Goal: Task Accomplishment & Management: Use online tool/utility

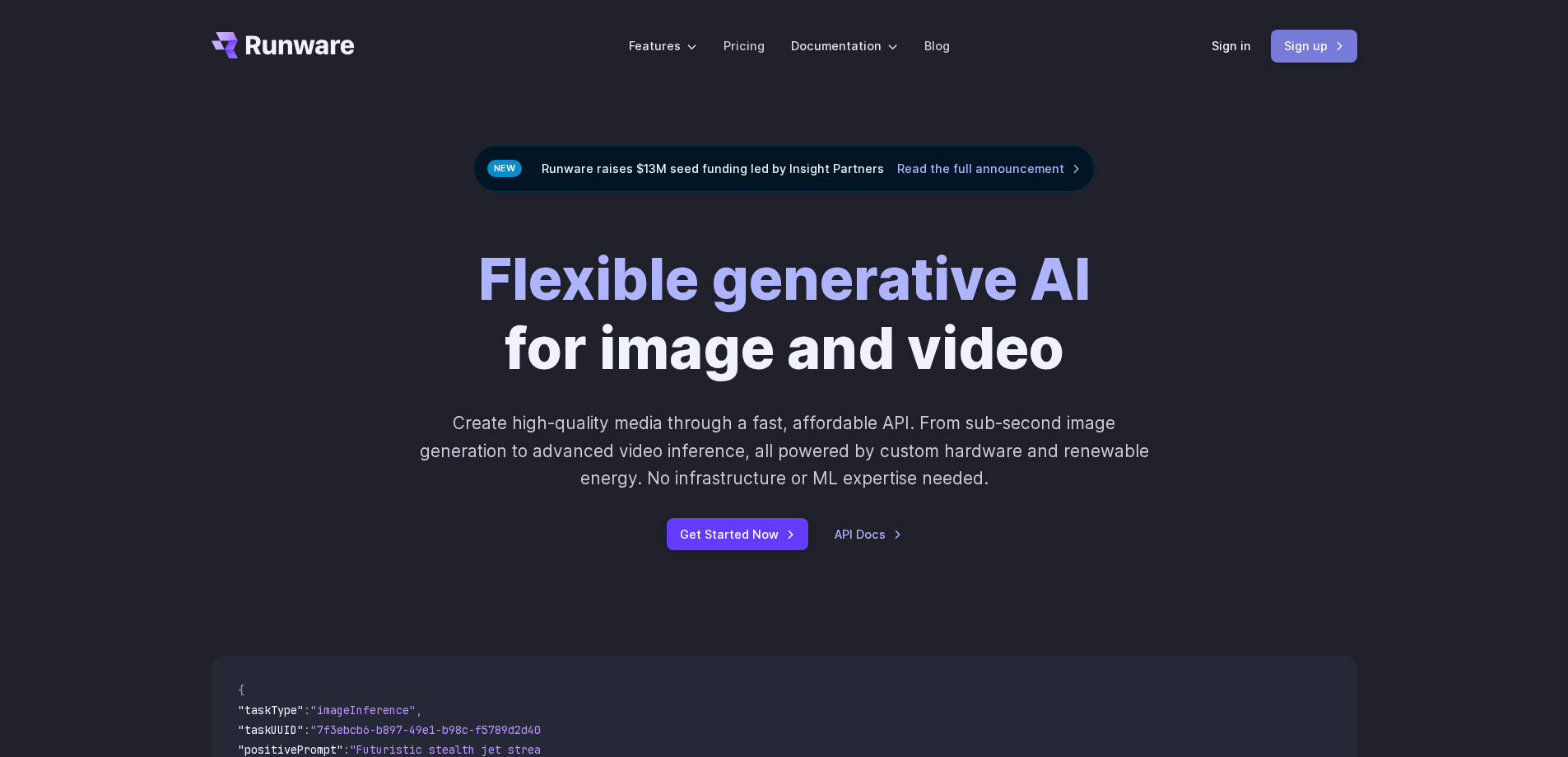
click at [1315, 61] on link "Sign up" at bounding box center [1314, 46] width 86 height 32
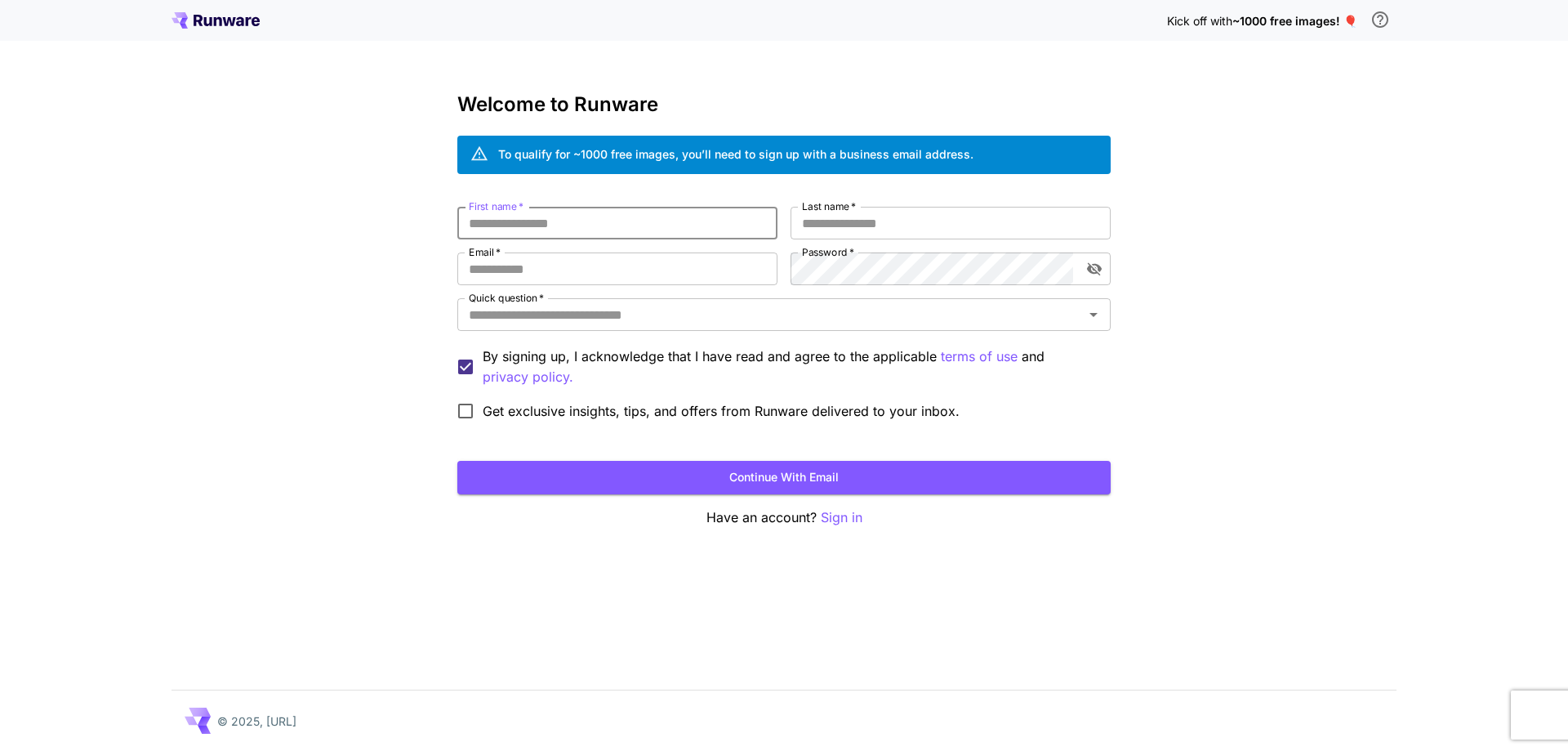
click at [543, 226] on input "First name   *" at bounding box center [617, 223] width 320 height 33
type input "**********"
click at [680, 502] on div "**********" at bounding box center [784, 311] width 653 height 435
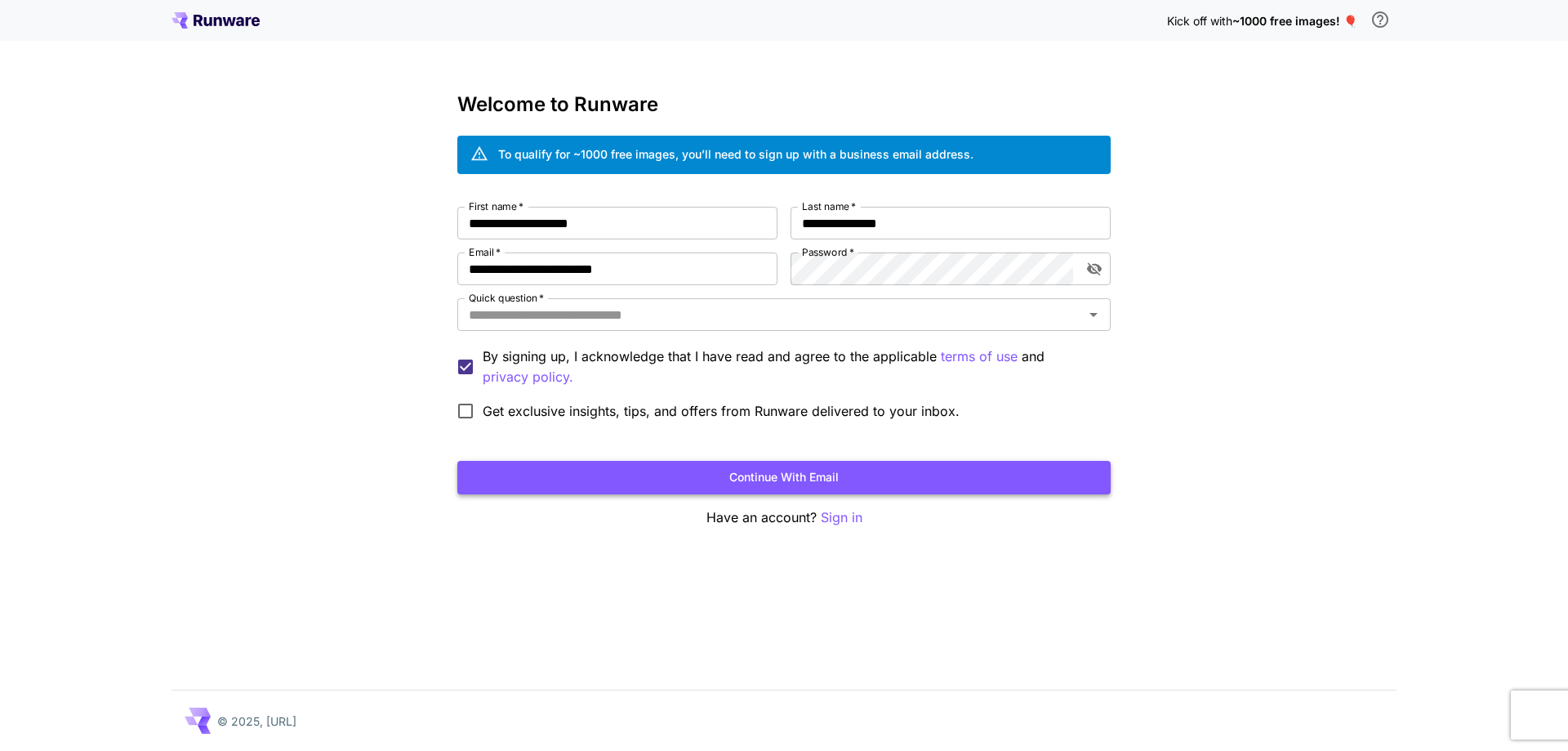
click at [679, 470] on button "Continue with email" at bounding box center [784, 477] width 653 height 34
click at [603, 323] on input "Quick question   *" at bounding box center [770, 314] width 616 height 23
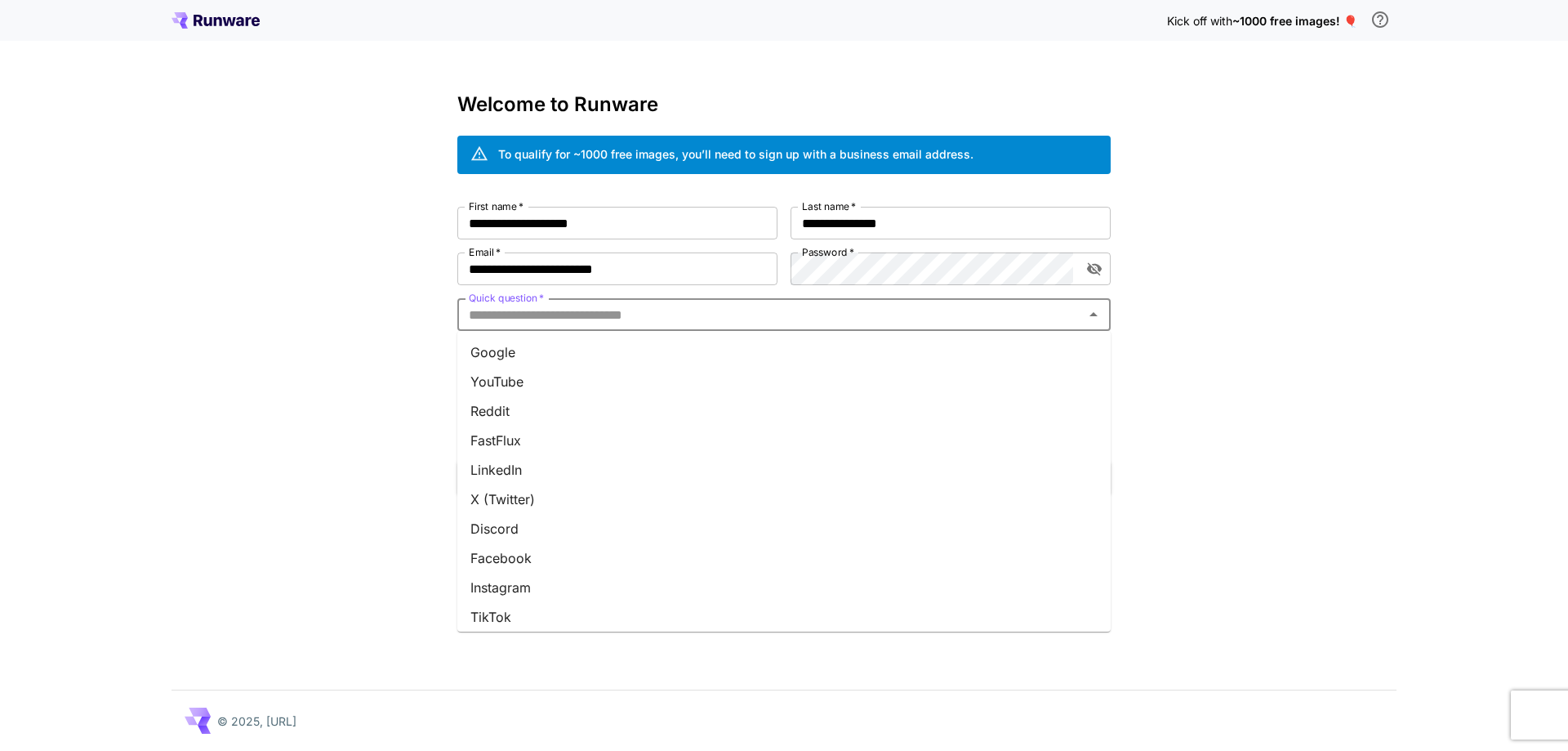
click at [597, 351] on li "Google" at bounding box center [784, 351] width 653 height 29
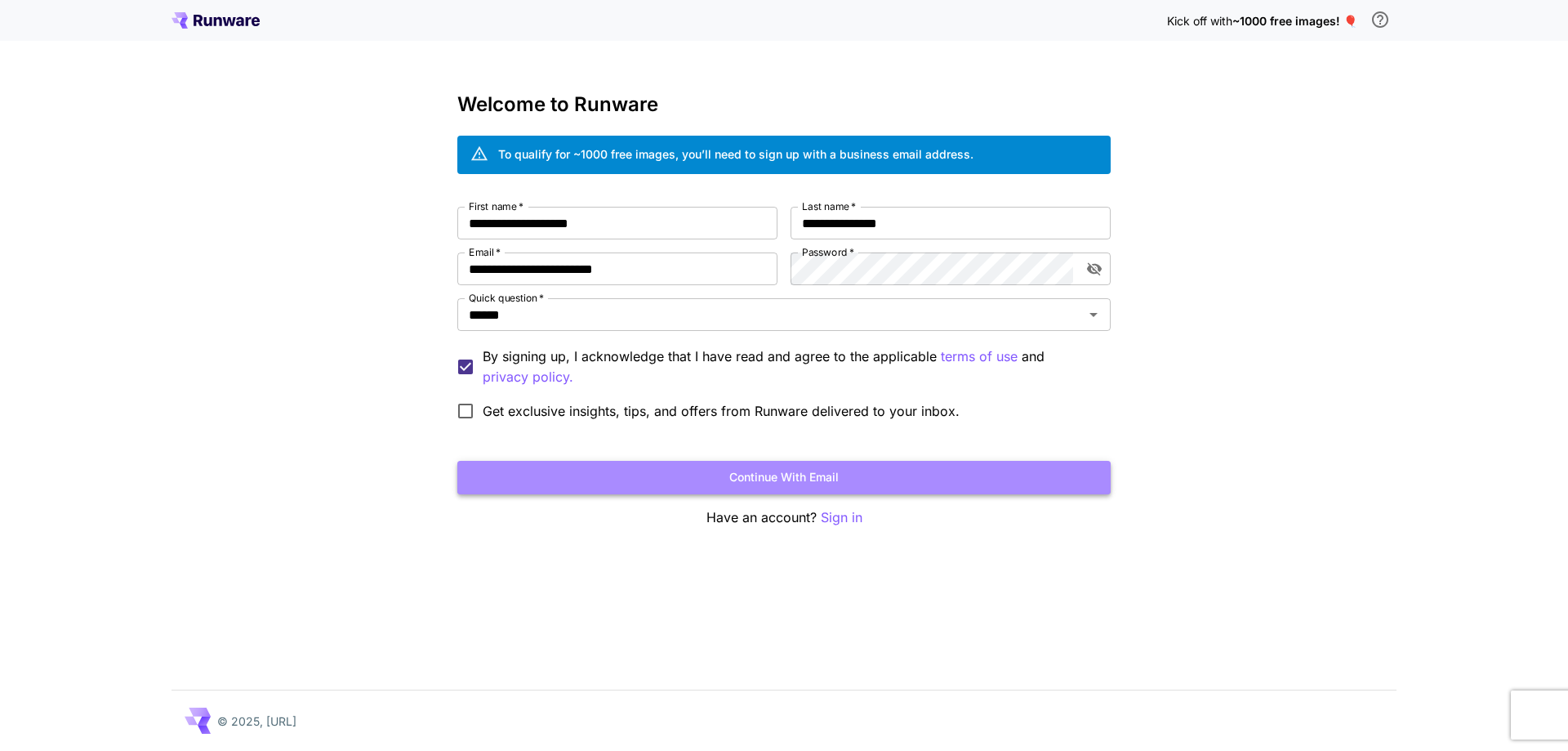
click at [640, 475] on button "Continue with email" at bounding box center [784, 477] width 653 height 34
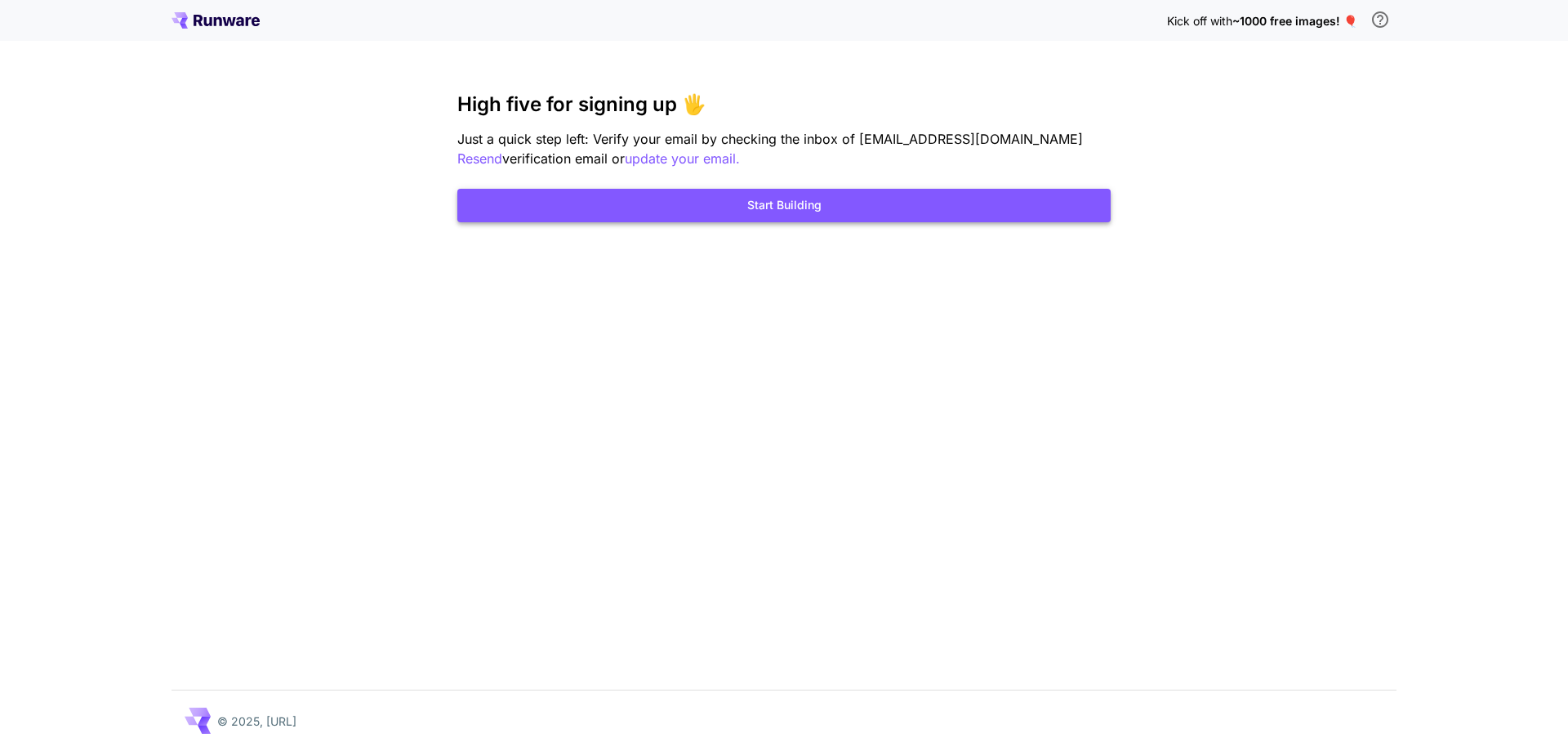
click at [804, 218] on button "Start Building" at bounding box center [784, 205] width 653 height 34
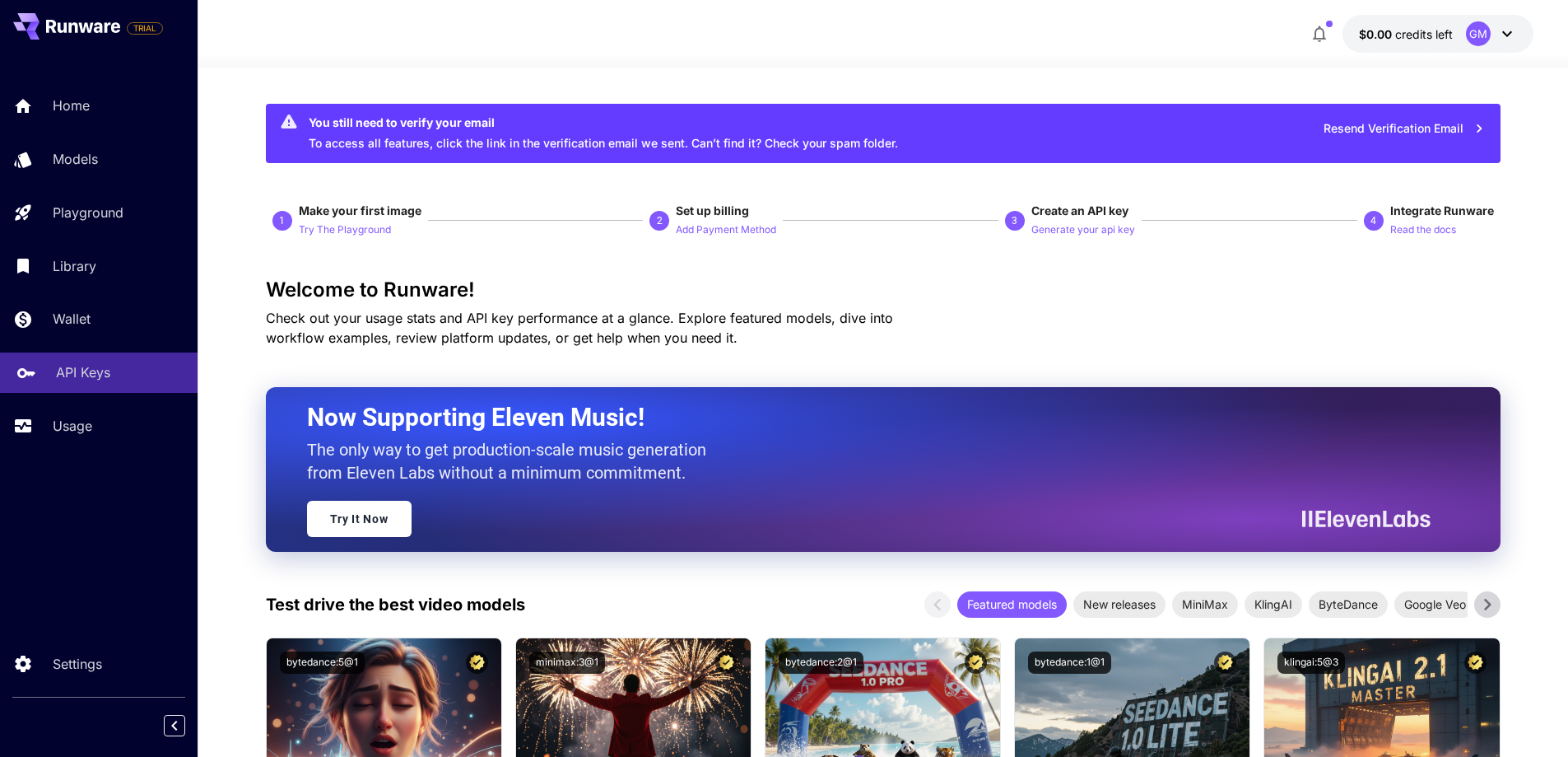
click at [115, 356] on link "API Keys" at bounding box center [99, 372] width 197 height 41
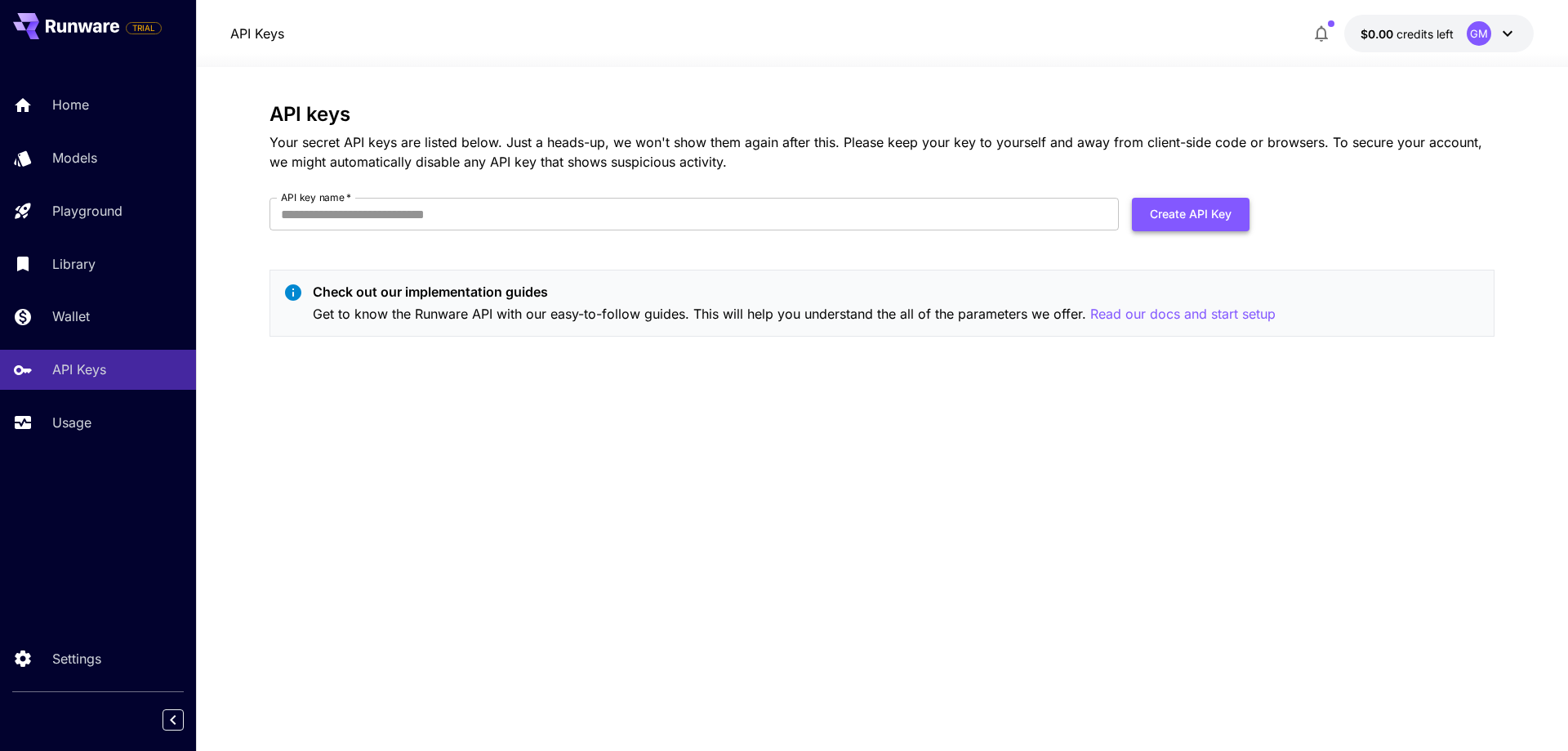
click at [1231, 225] on button "Create API Key" at bounding box center [1191, 215] width 118 height 34
click at [1506, 36] on icon at bounding box center [1508, 33] width 20 height 20
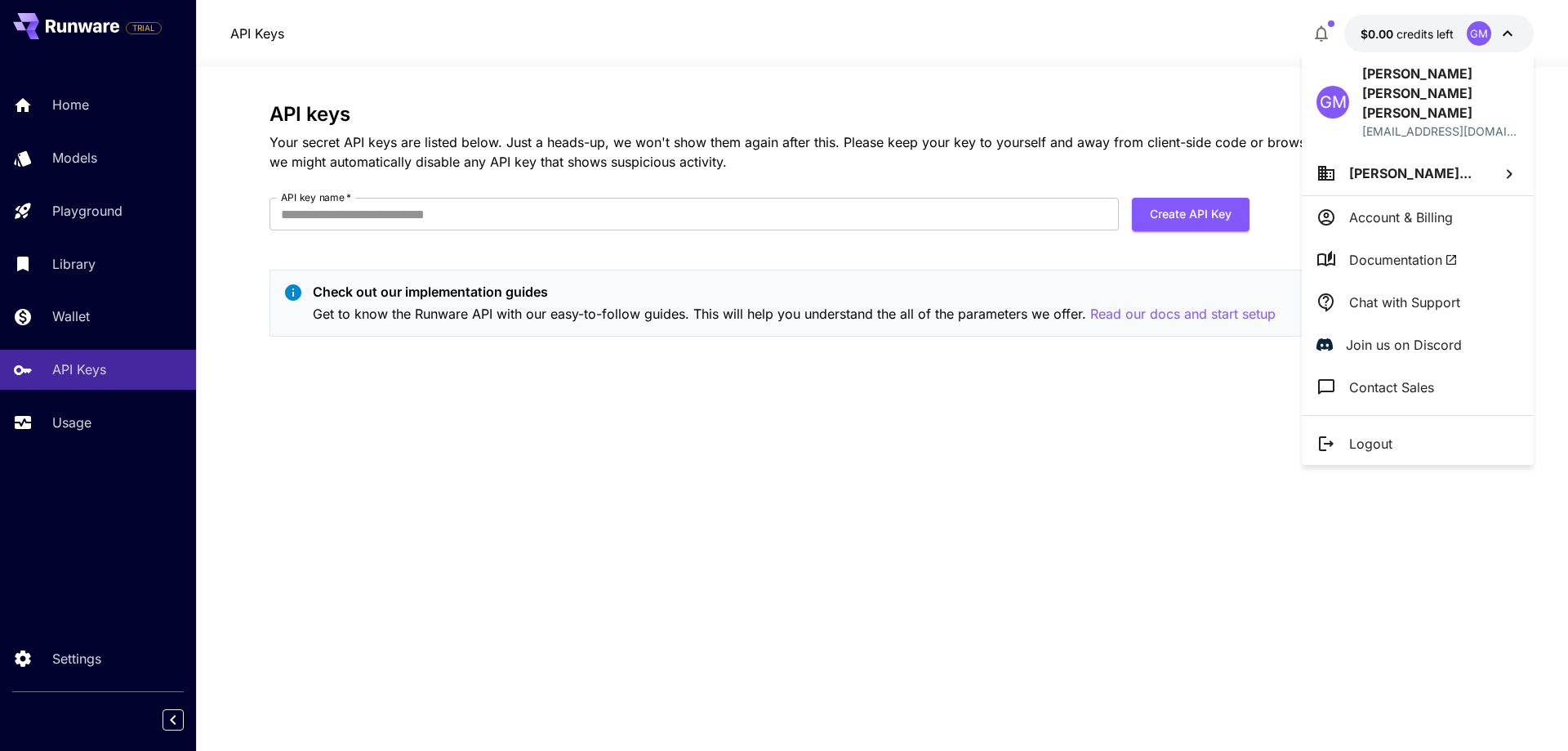
click at [1506, 36] on div at bounding box center [784, 376] width 1568 height 751
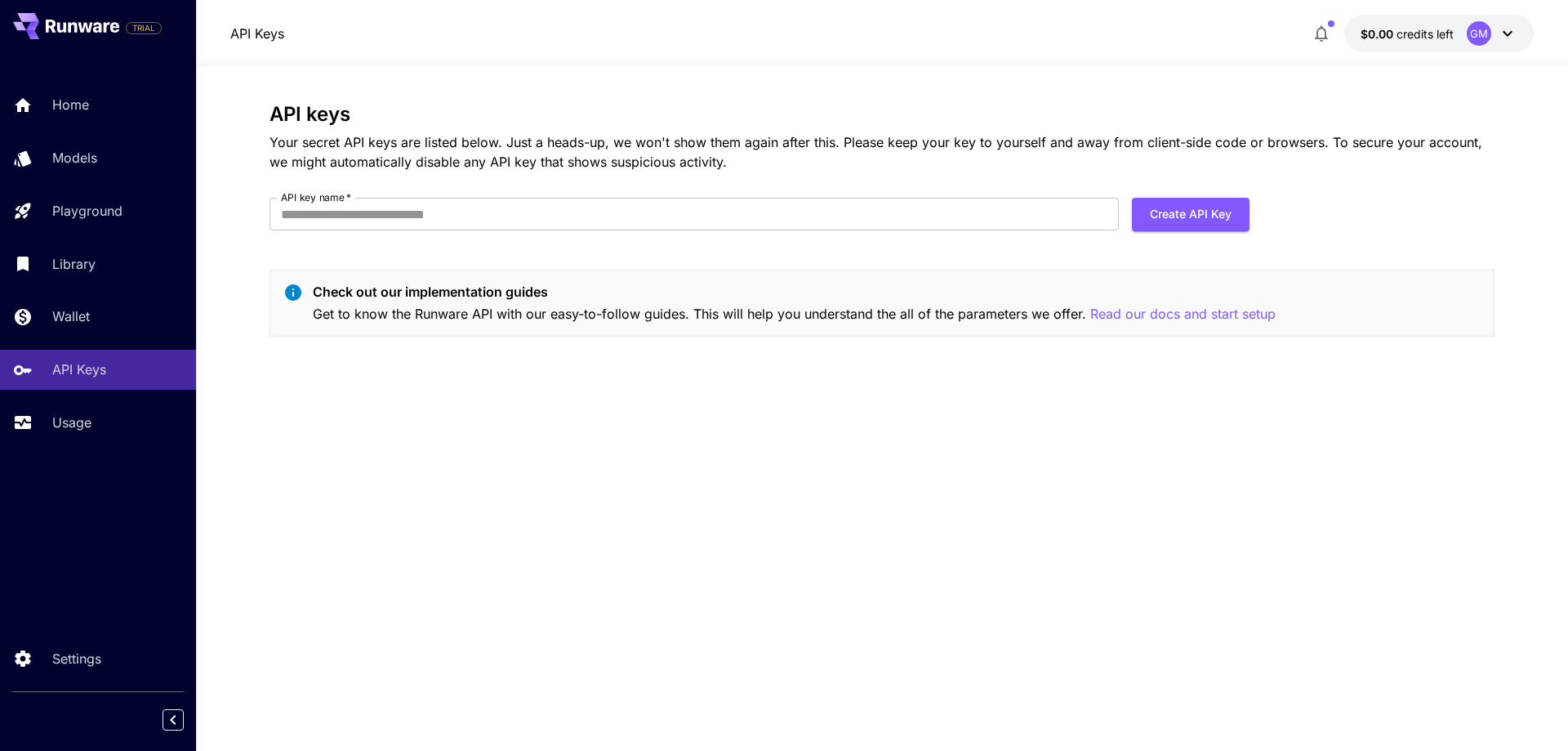
click at [1506, 36] on div at bounding box center [784, 376] width 1568 height 751
click at [1189, 203] on button "Create API Key" at bounding box center [1191, 215] width 118 height 34
click at [744, 206] on input "API key name   *" at bounding box center [694, 214] width 850 height 33
type input "**********"
click at [1153, 214] on button "Create API Key" at bounding box center [1191, 215] width 118 height 34
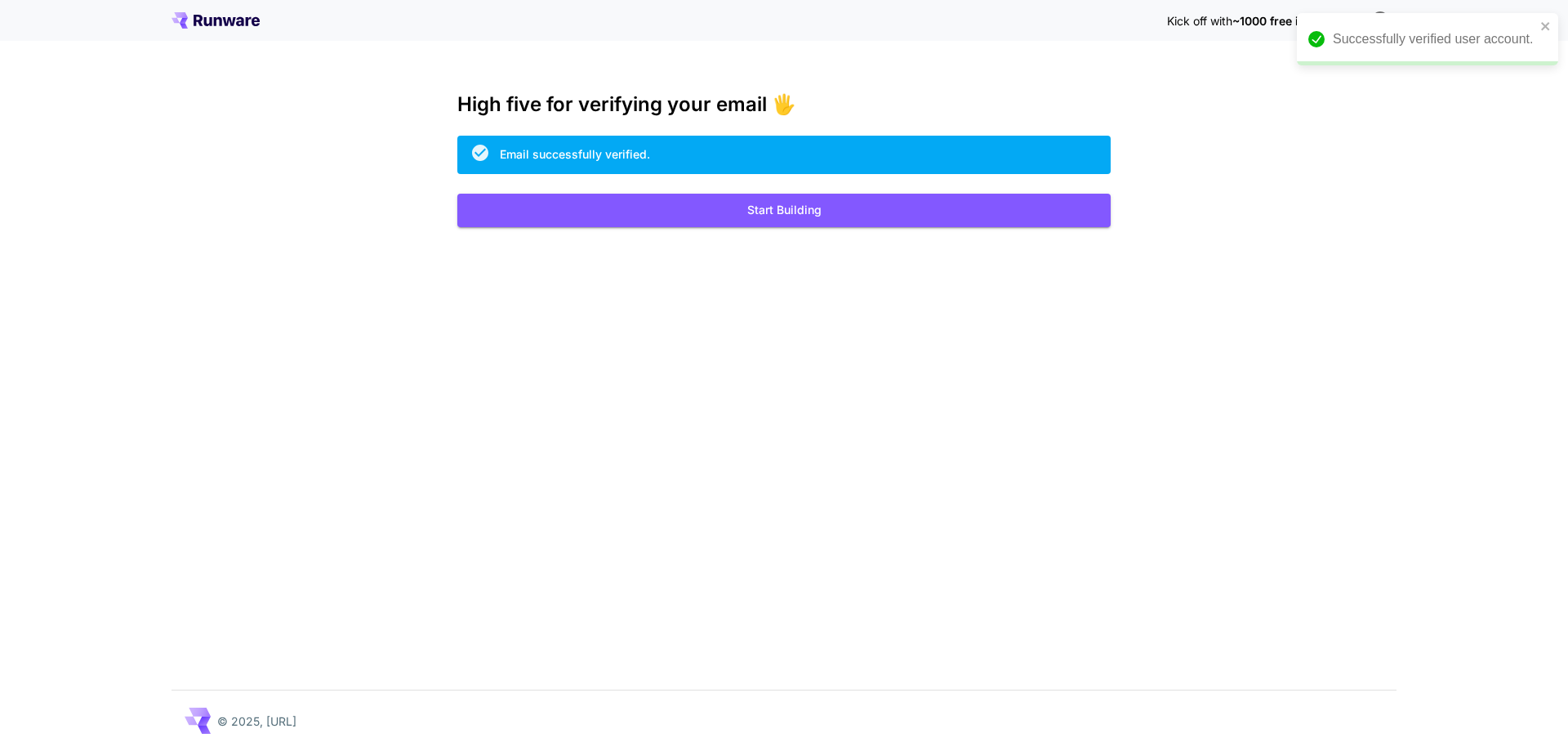
click at [198, 16] on icon at bounding box center [199, 21] width 9 height 11
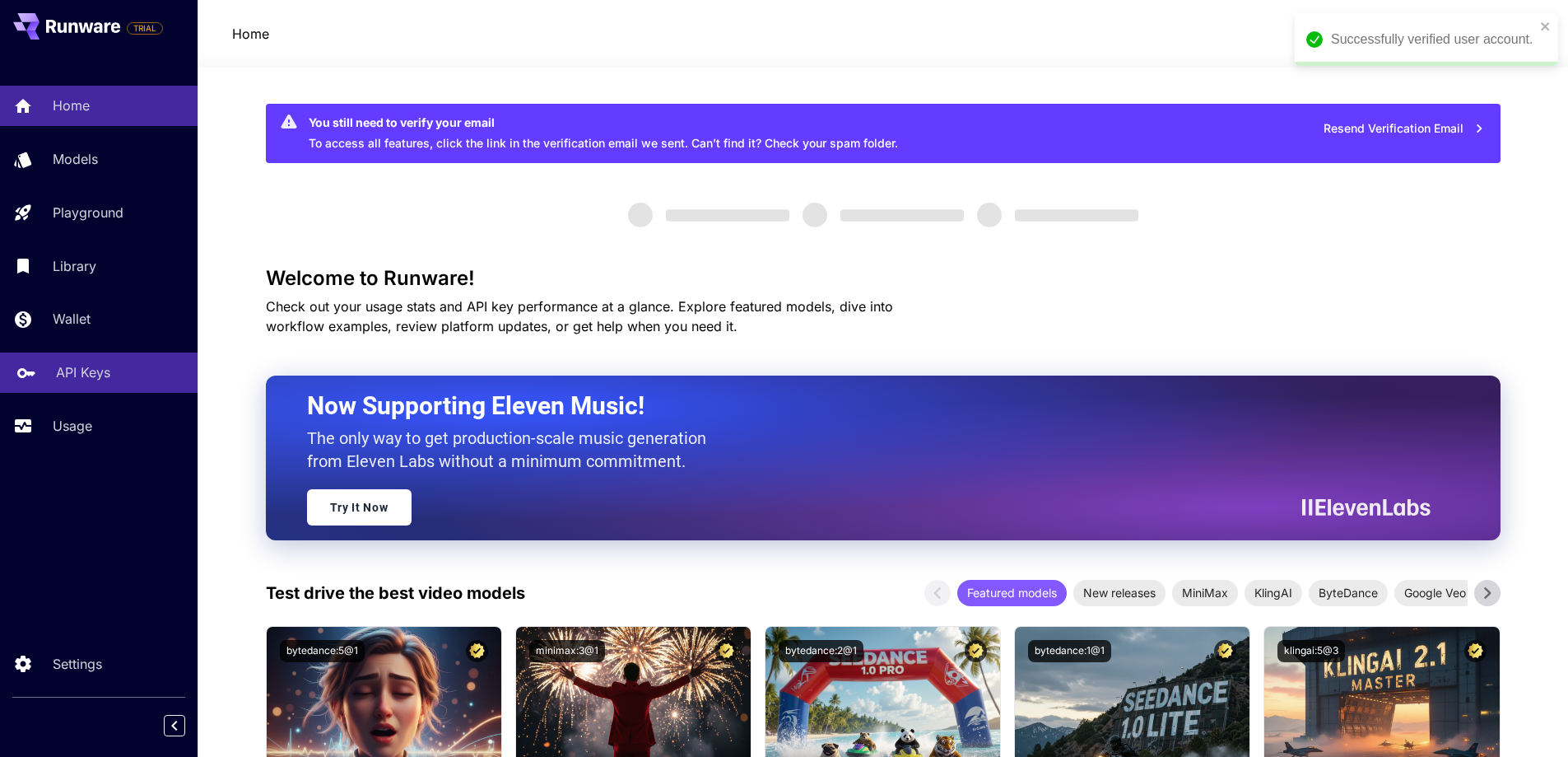
click at [102, 365] on p "API Keys" at bounding box center [83, 372] width 54 height 20
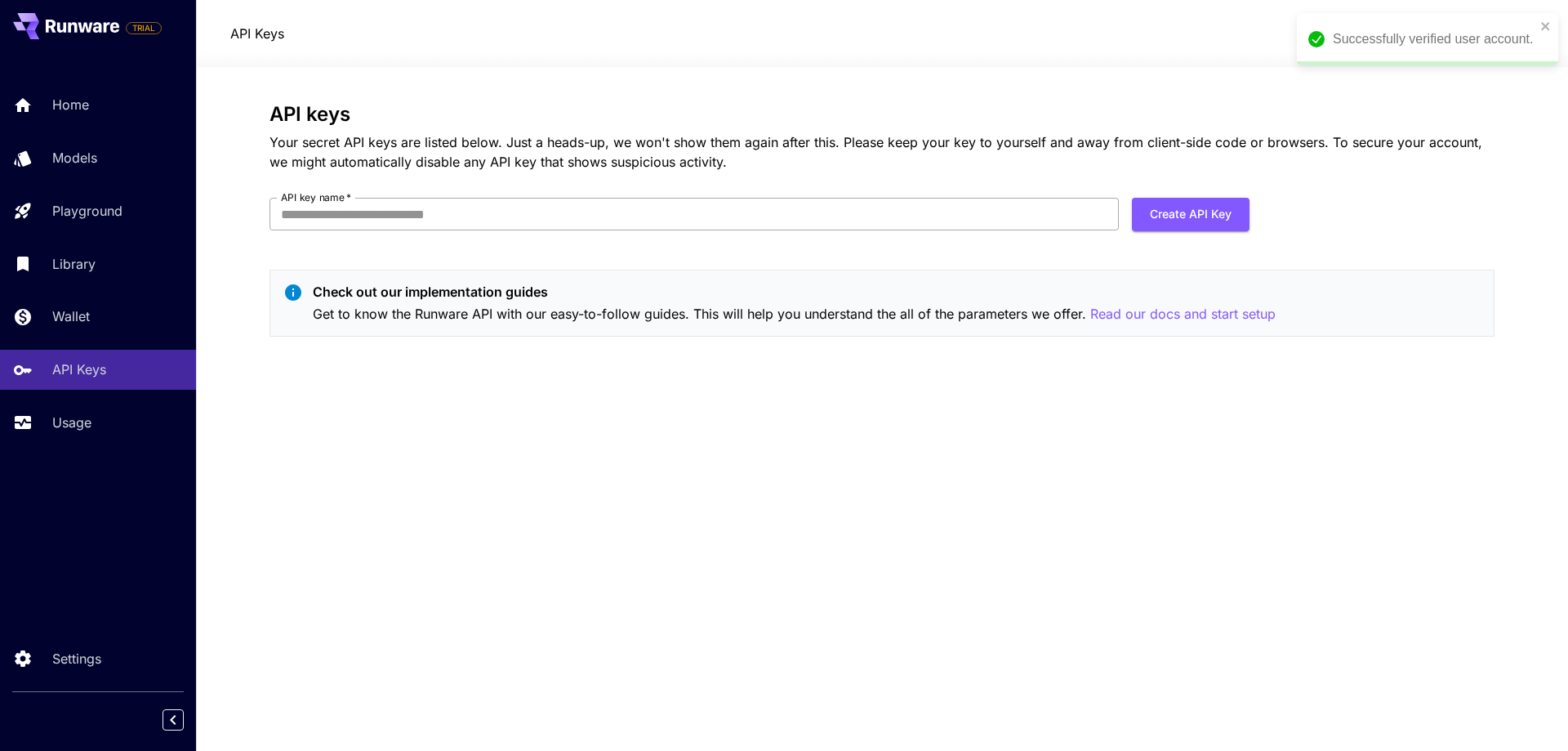
click at [469, 227] on input "API key name   *" at bounding box center [694, 214] width 850 height 33
type input "***"
click at [1196, 218] on button "Create API Key" at bounding box center [1191, 215] width 118 height 34
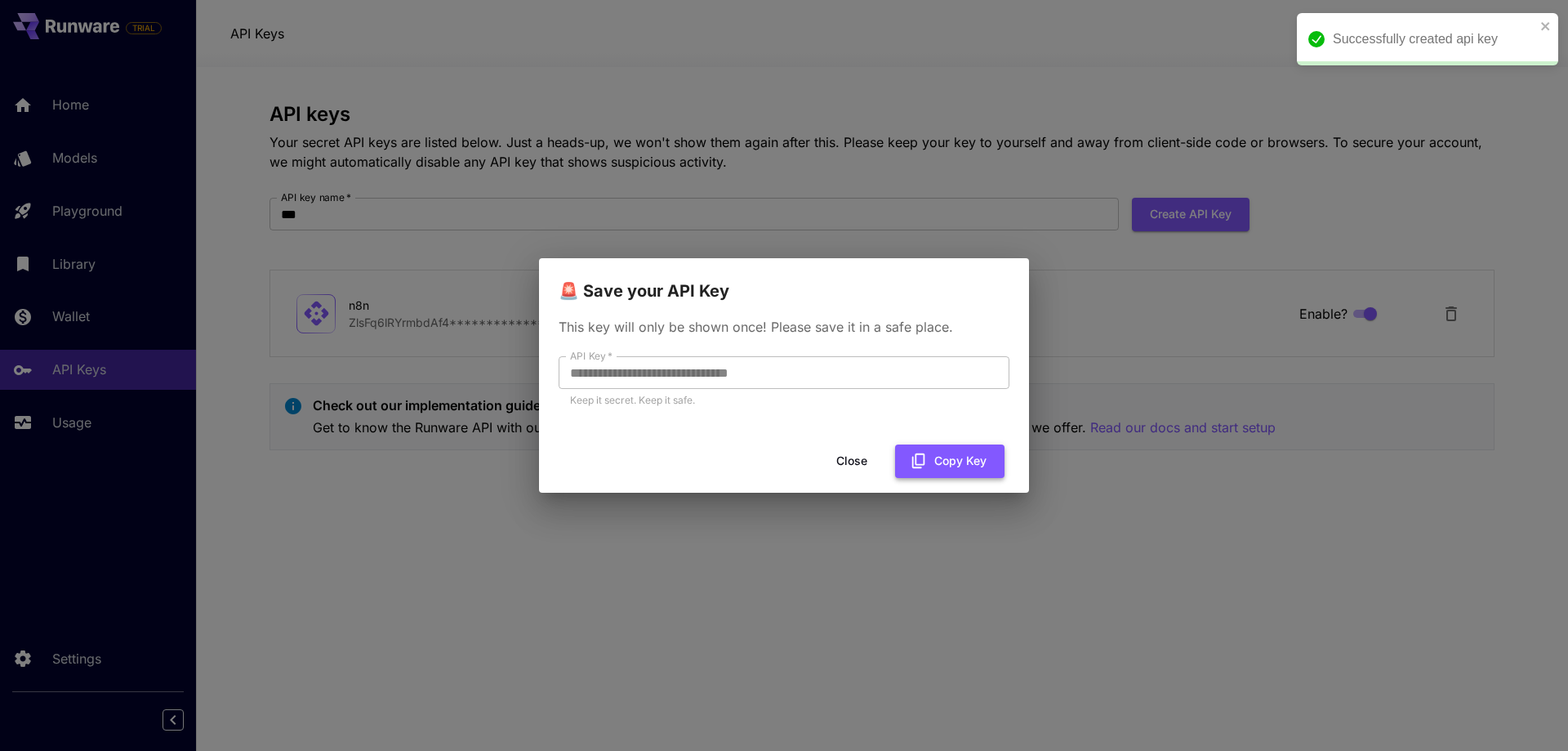
click at [951, 460] on button "Copy Key" at bounding box center [950, 461] width 109 height 34
click at [951, 460] on button "Copied" at bounding box center [956, 461] width 96 height 34
click at [976, 455] on button "Copy Key" at bounding box center [950, 461] width 109 height 34
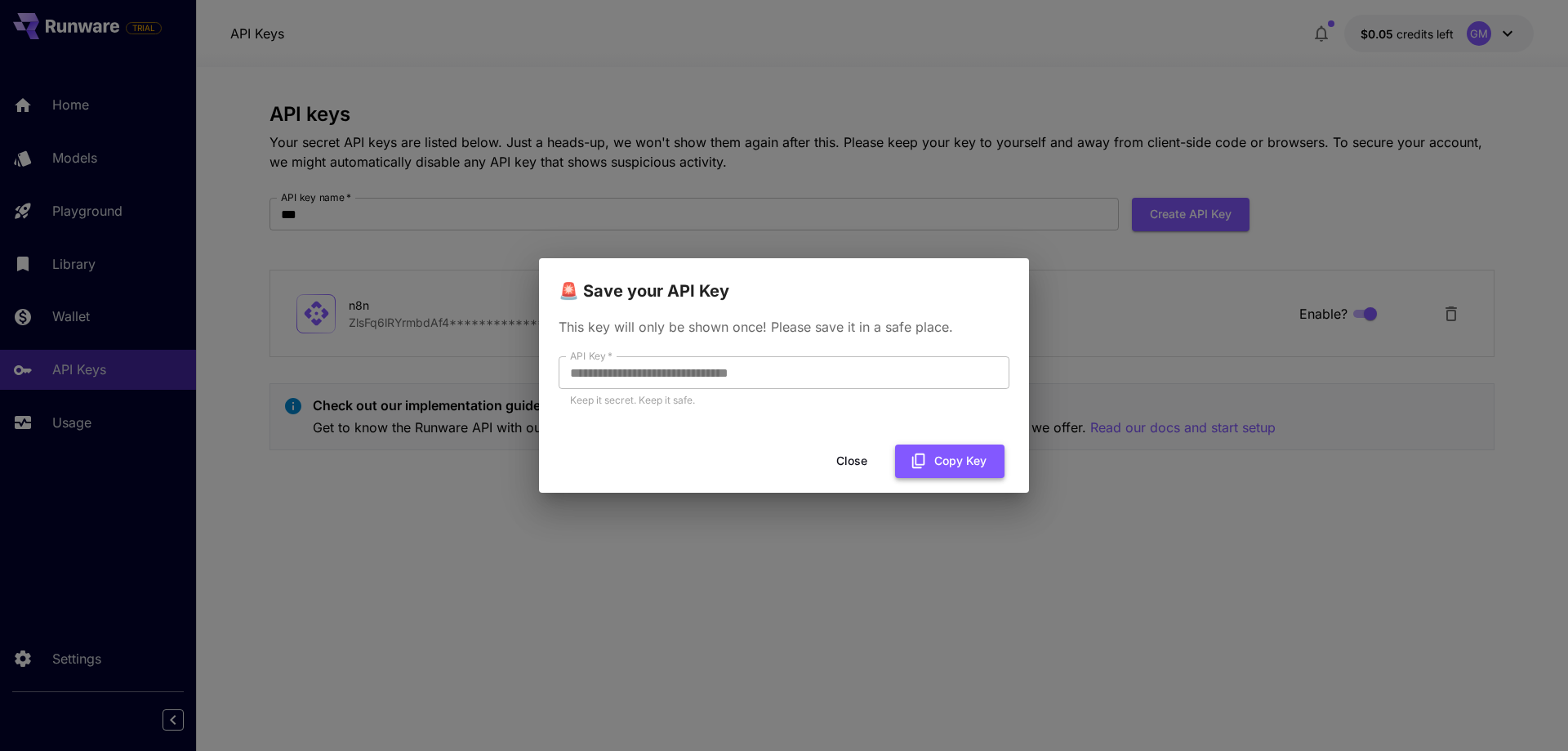
click at [946, 454] on button "Copy Key" at bounding box center [950, 461] width 109 height 34
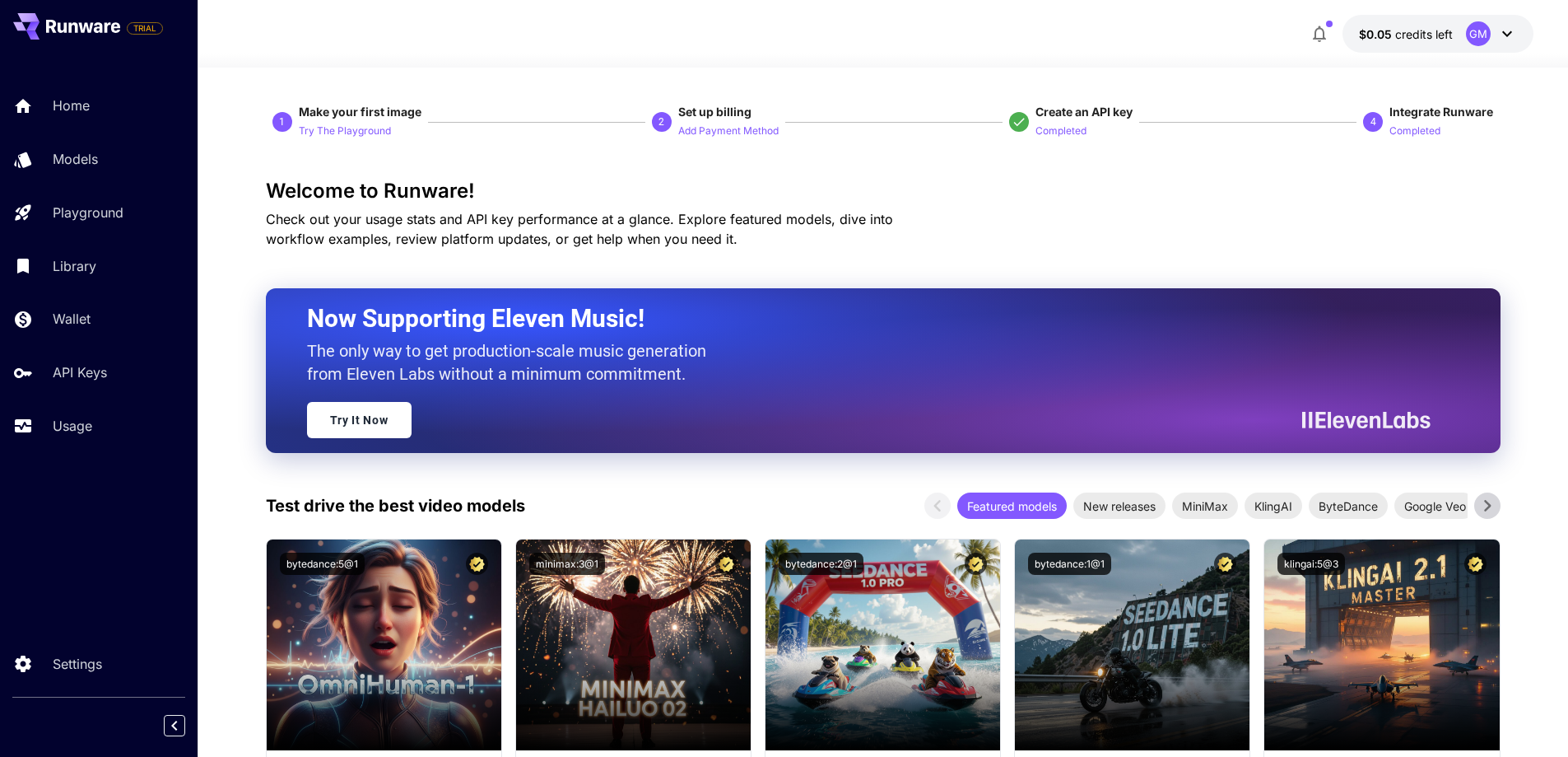
click at [88, 399] on div "Home Models Playground Library Wallet API Keys Usage" at bounding box center [99, 265] width 197 height 360
click at [79, 420] on p "Usage" at bounding box center [76, 425] width 40 height 20
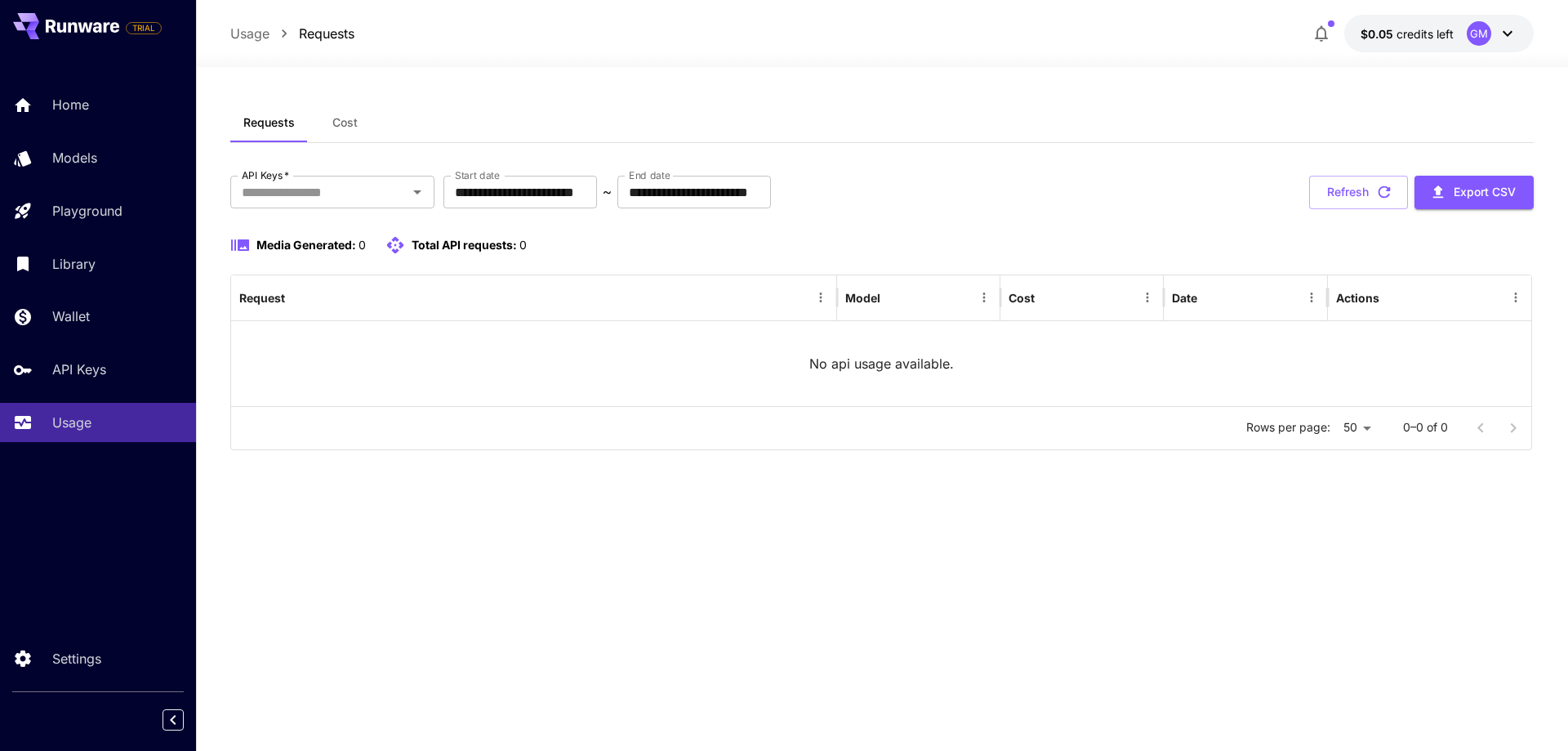
click at [1494, 37] on div "GM" at bounding box center [1493, 34] width 51 height 24
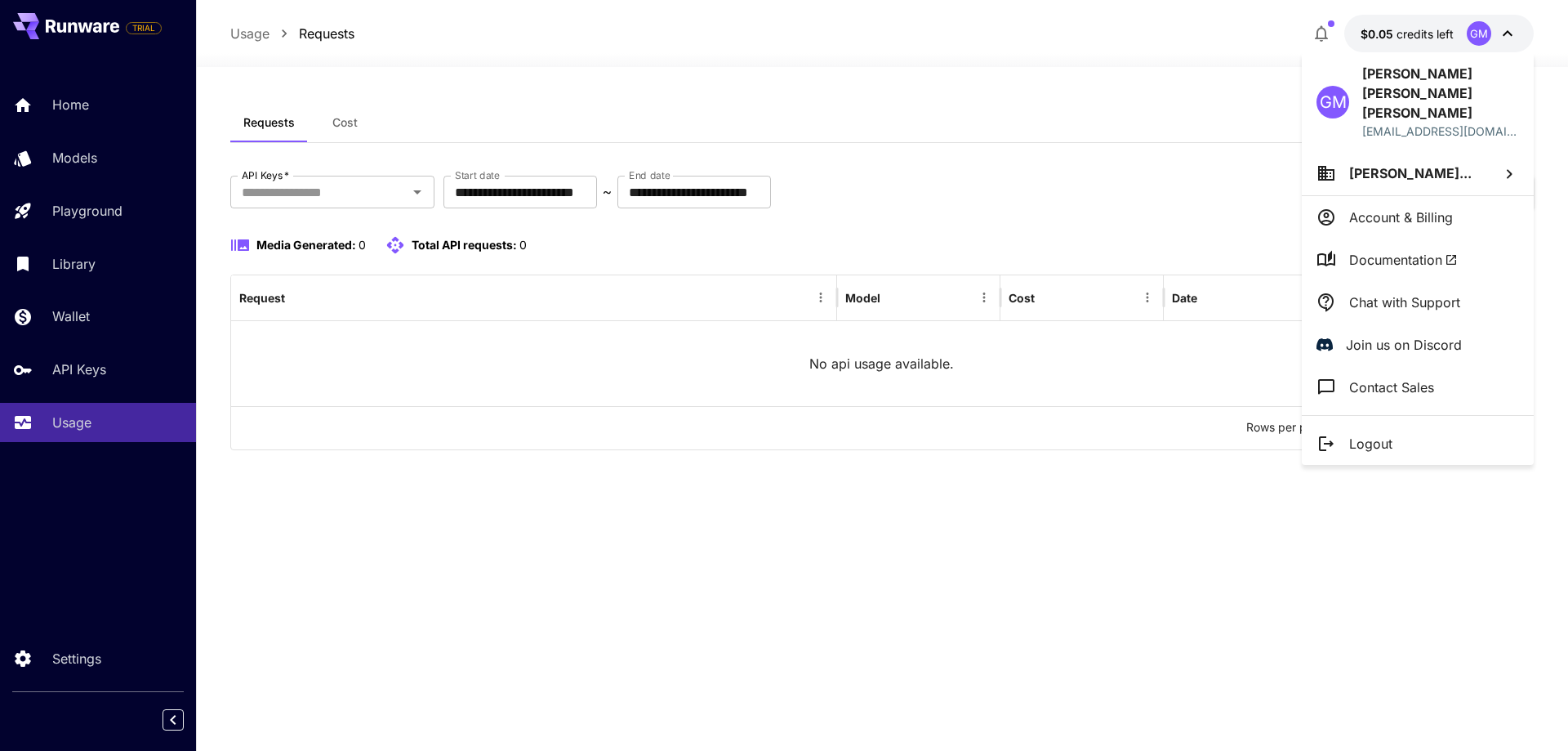
click at [1501, 37] on div at bounding box center [784, 376] width 1568 height 751
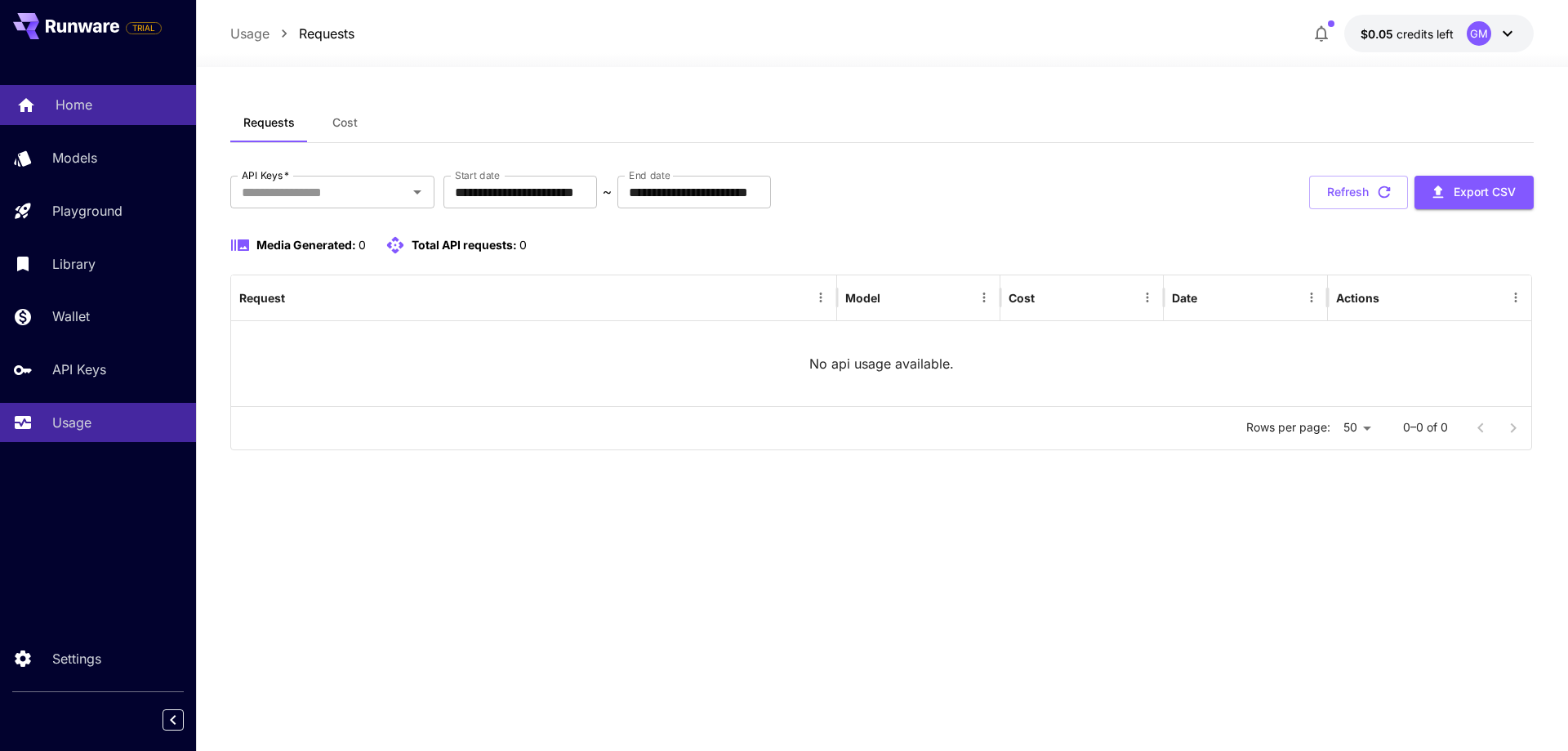
click at [107, 93] on link "Home" at bounding box center [98, 104] width 196 height 40
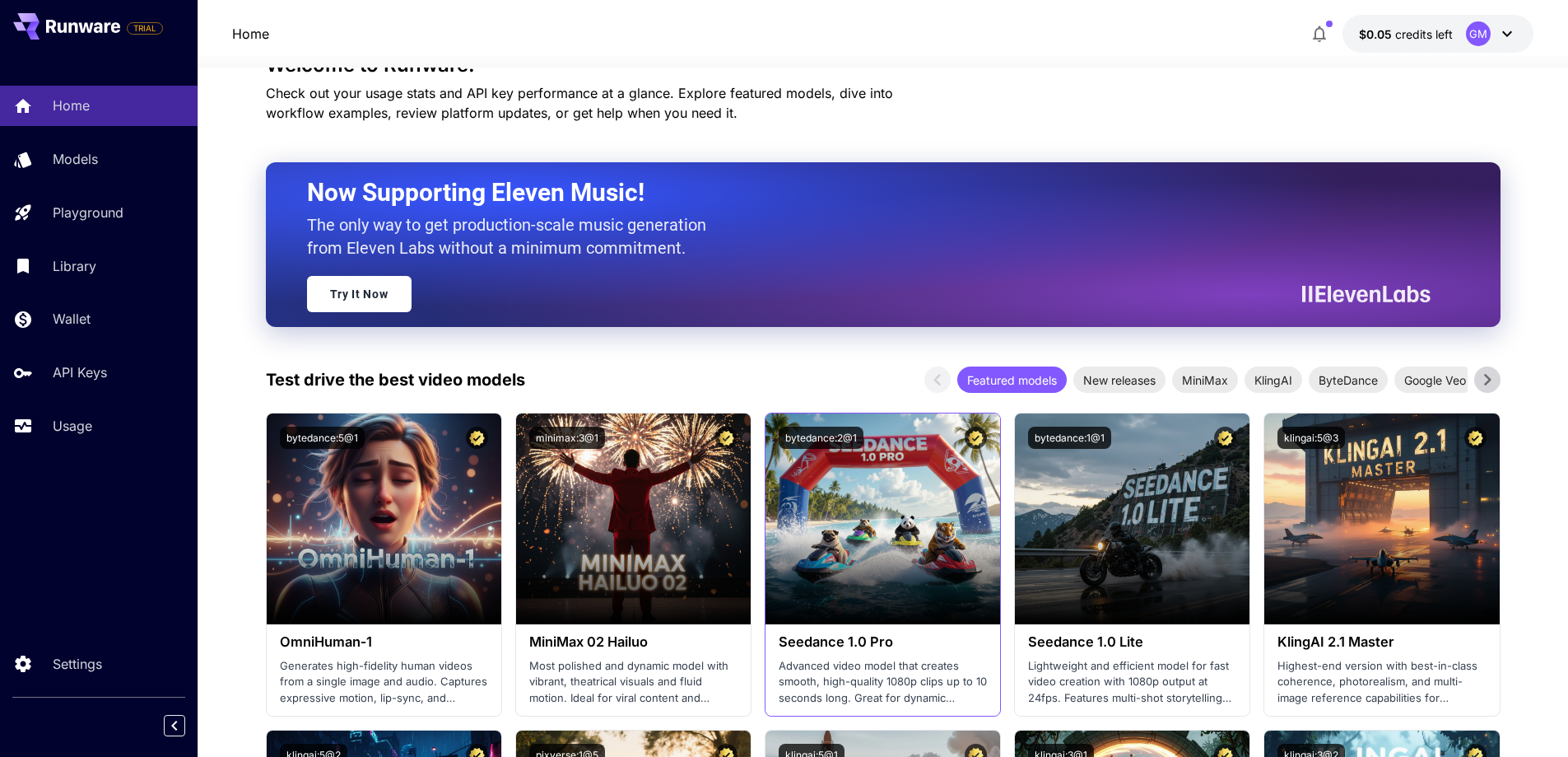
scroll to position [247, 0]
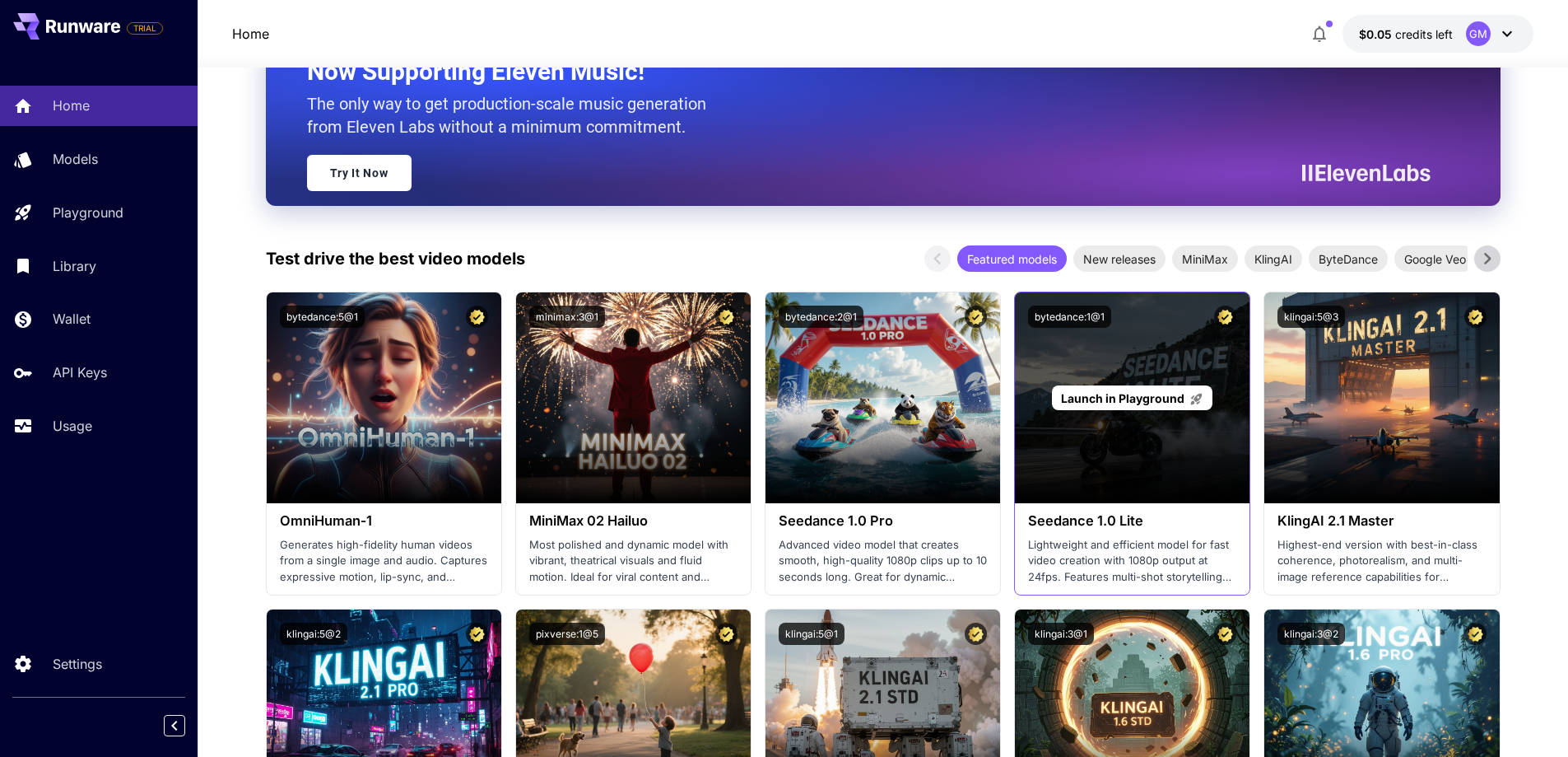
click at [1148, 435] on div "Launch in Playground" at bounding box center [1132, 397] width 234 height 211
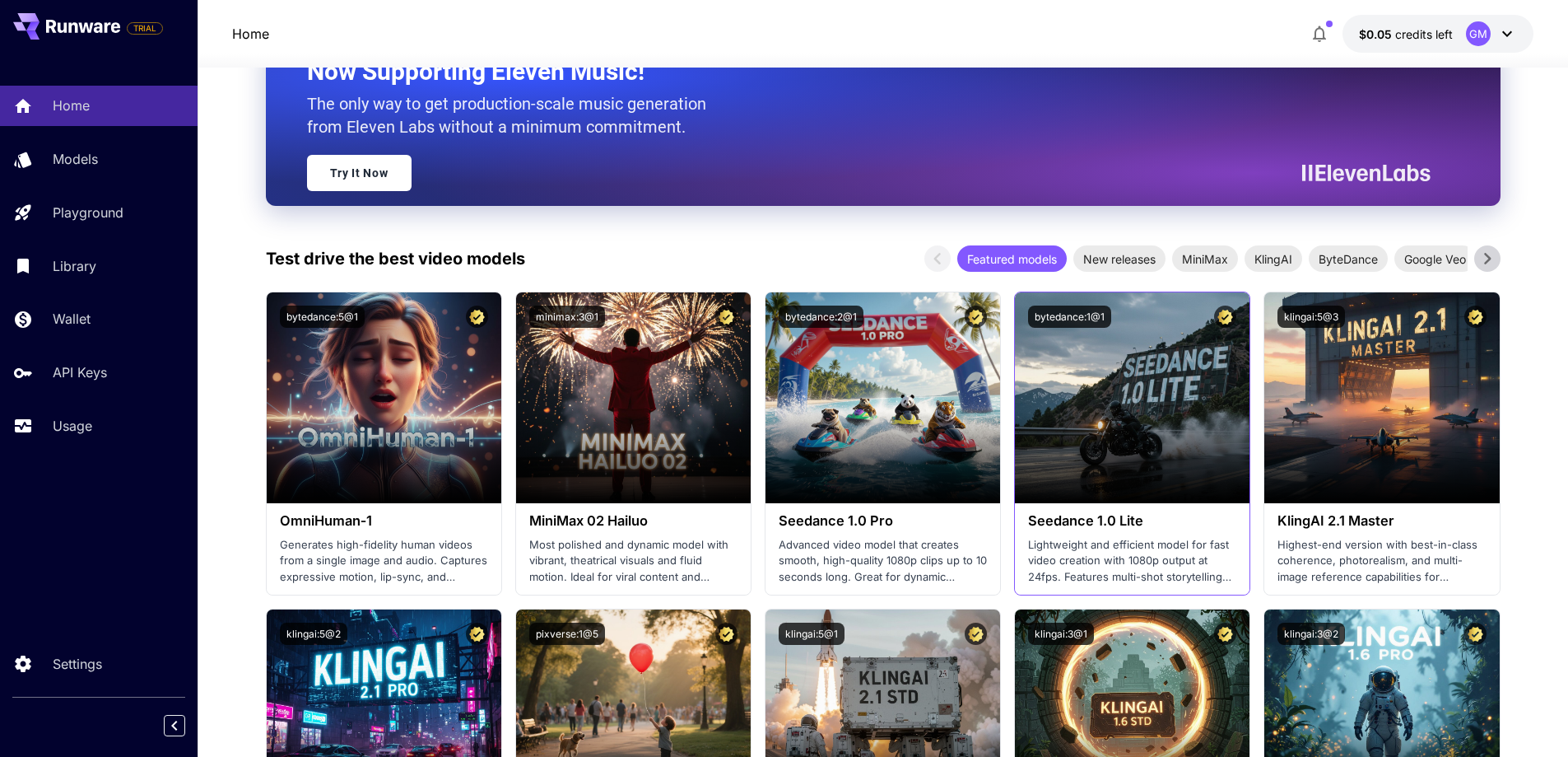
click at [1093, 563] on p "Lightweight and efficient model for fast video creation with 1080p output at 24…" at bounding box center [1133, 561] width 209 height 48
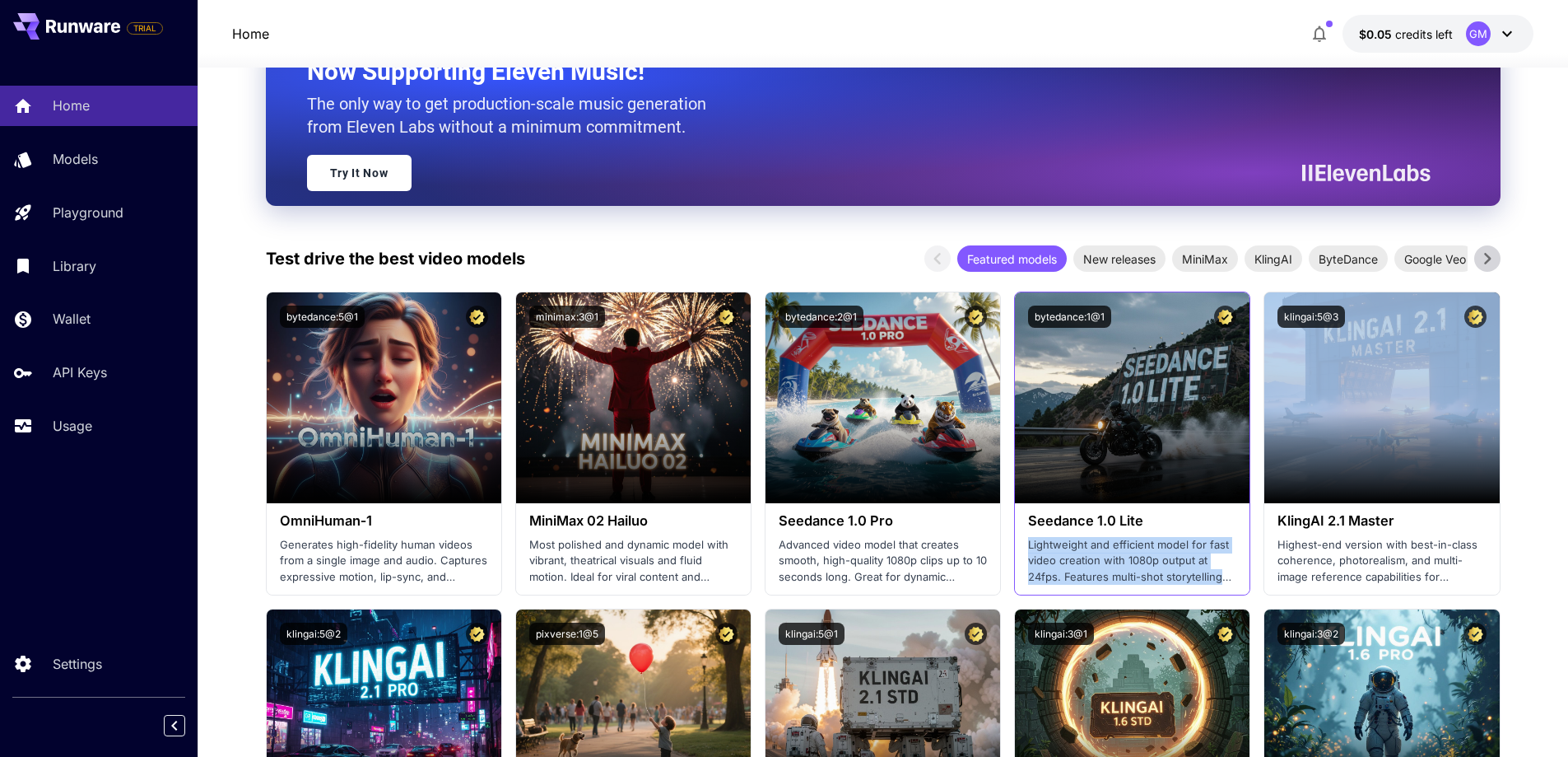
click at [1093, 563] on p "Lightweight and efficient model for fast video creation with 1080p output at 24…" at bounding box center [1133, 561] width 209 height 48
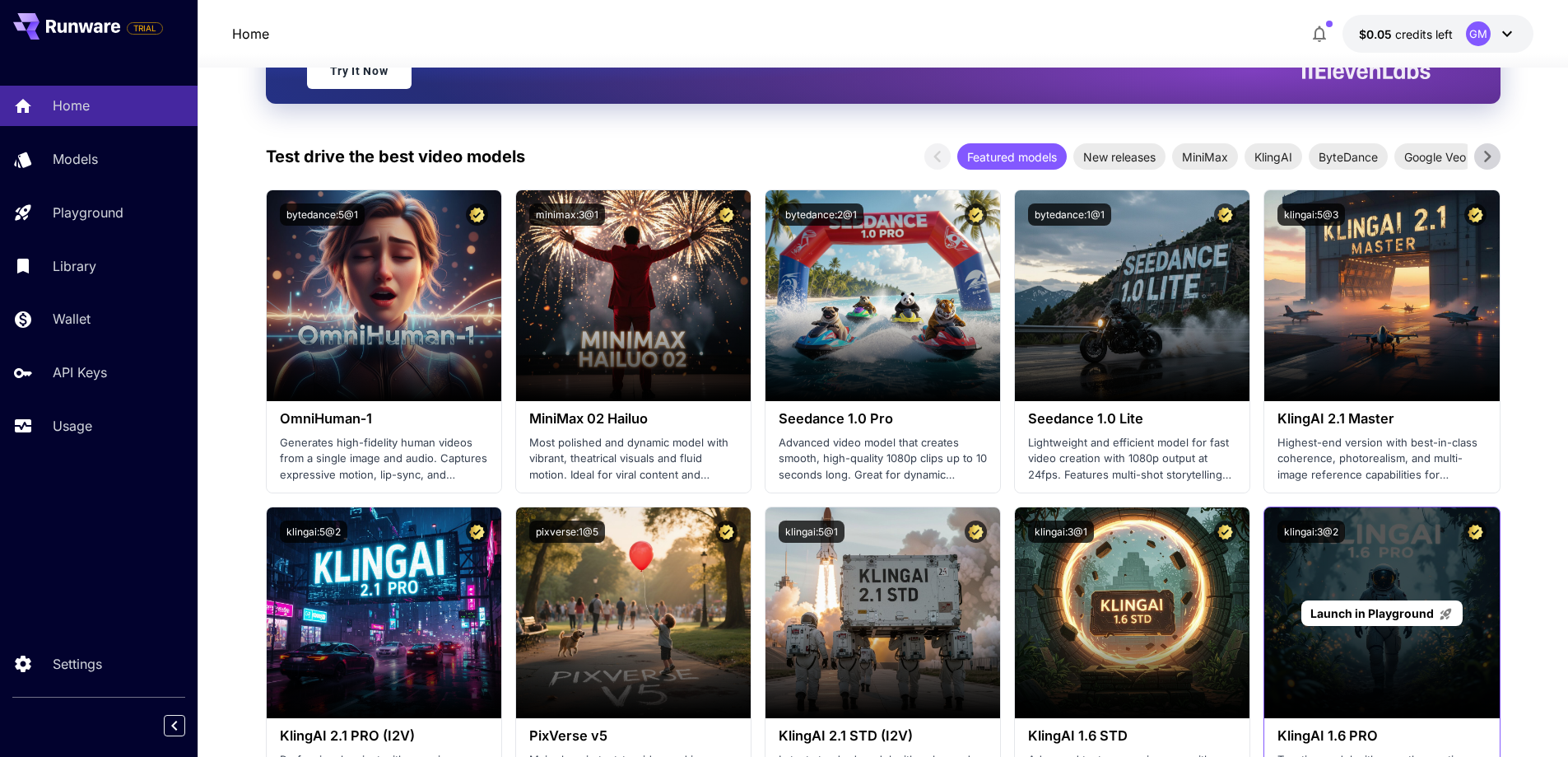
scroll to position [494, 0]
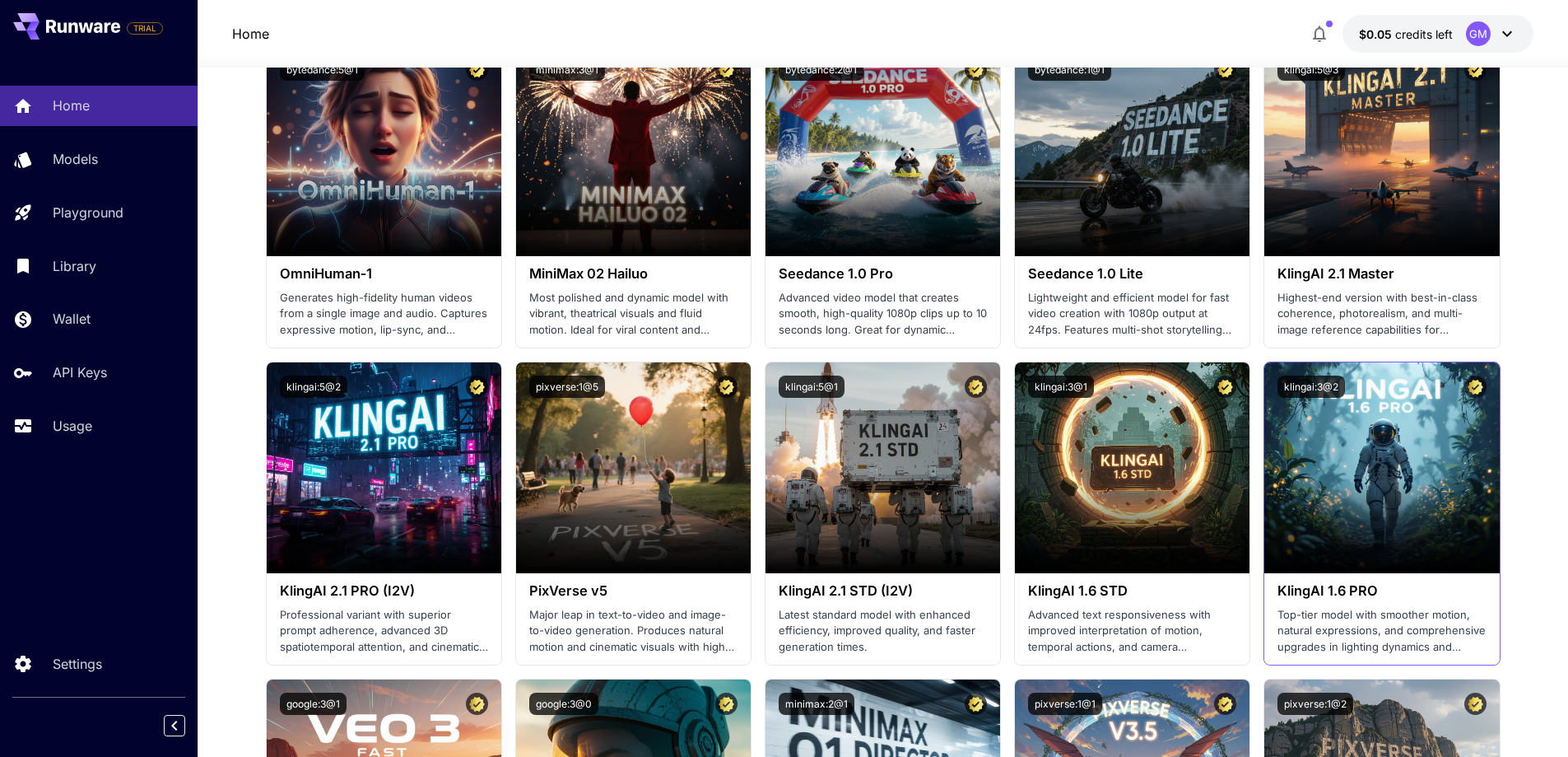
click at [1341, 616] on p "Top-tier model with smoother motion, natural expressions, and comprehensive upg…" at bounding box center [1382, 631] width 209 height 48
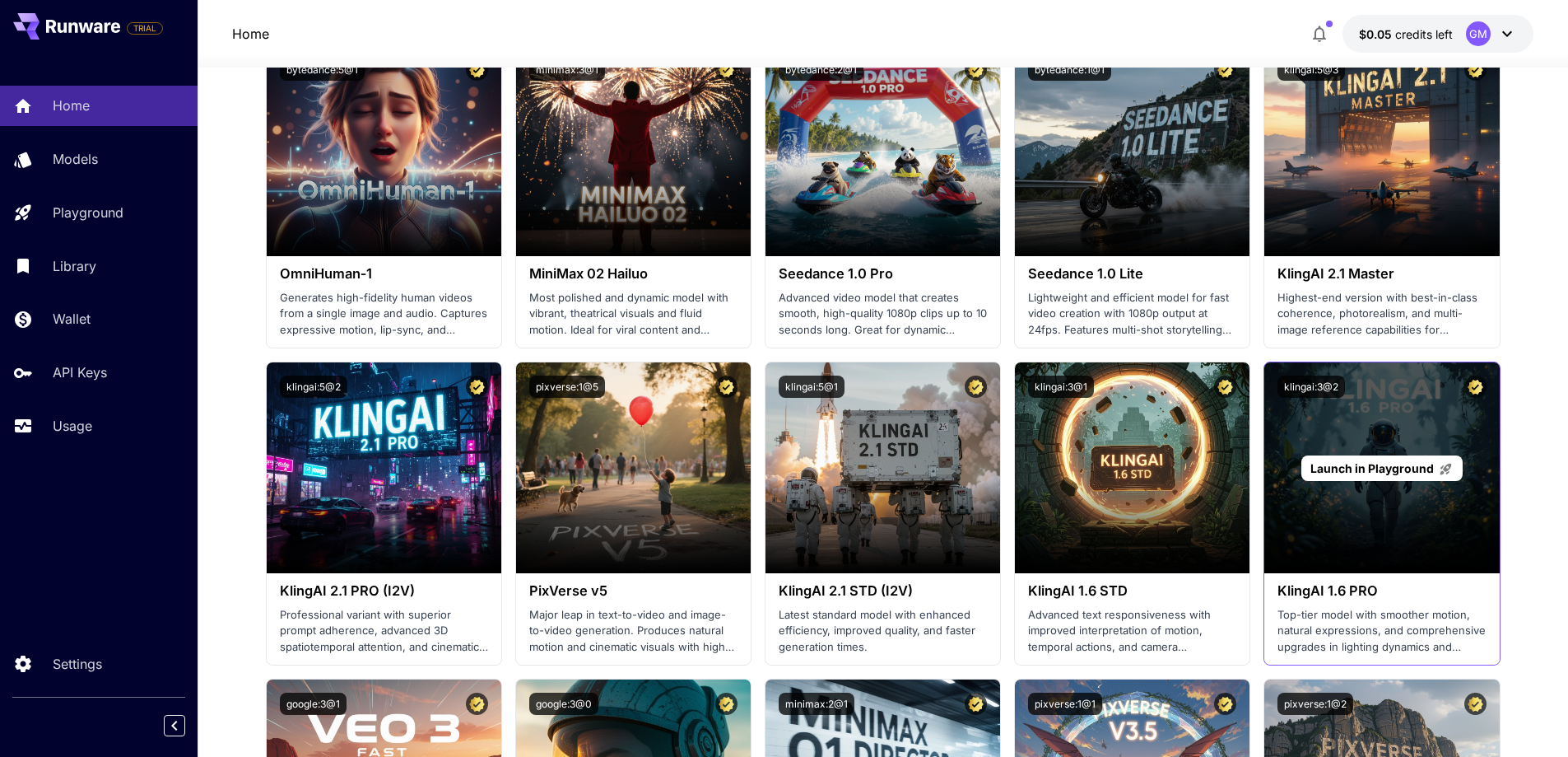
click at [1349, 471] on span "Launch in Playground" at bounding box center [1373, 468] width 123 height 14
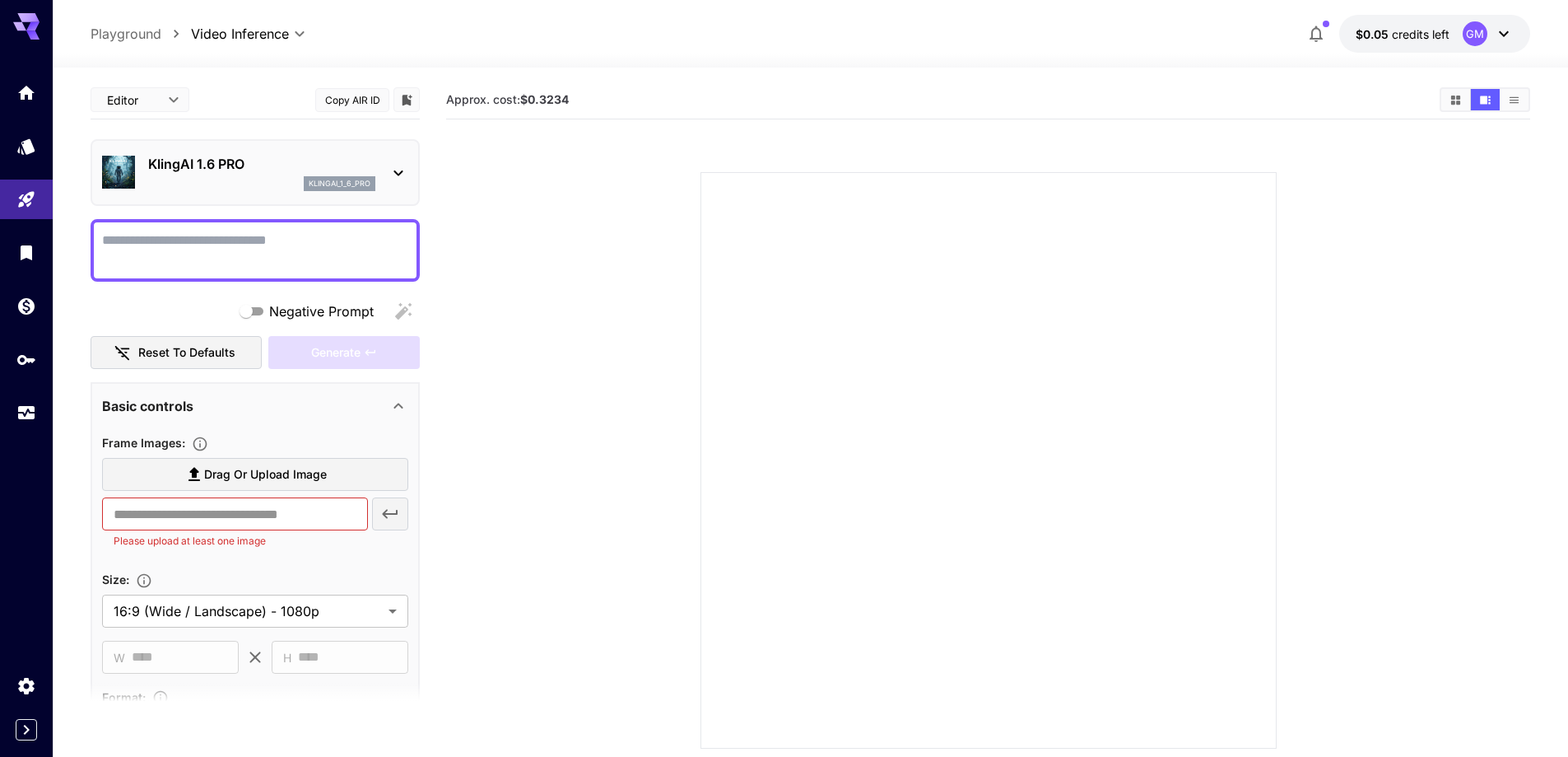
click at [210, 166] on p "KlingAI 1.6 PRO" at bounding box center [262, 163] width 228 height 20
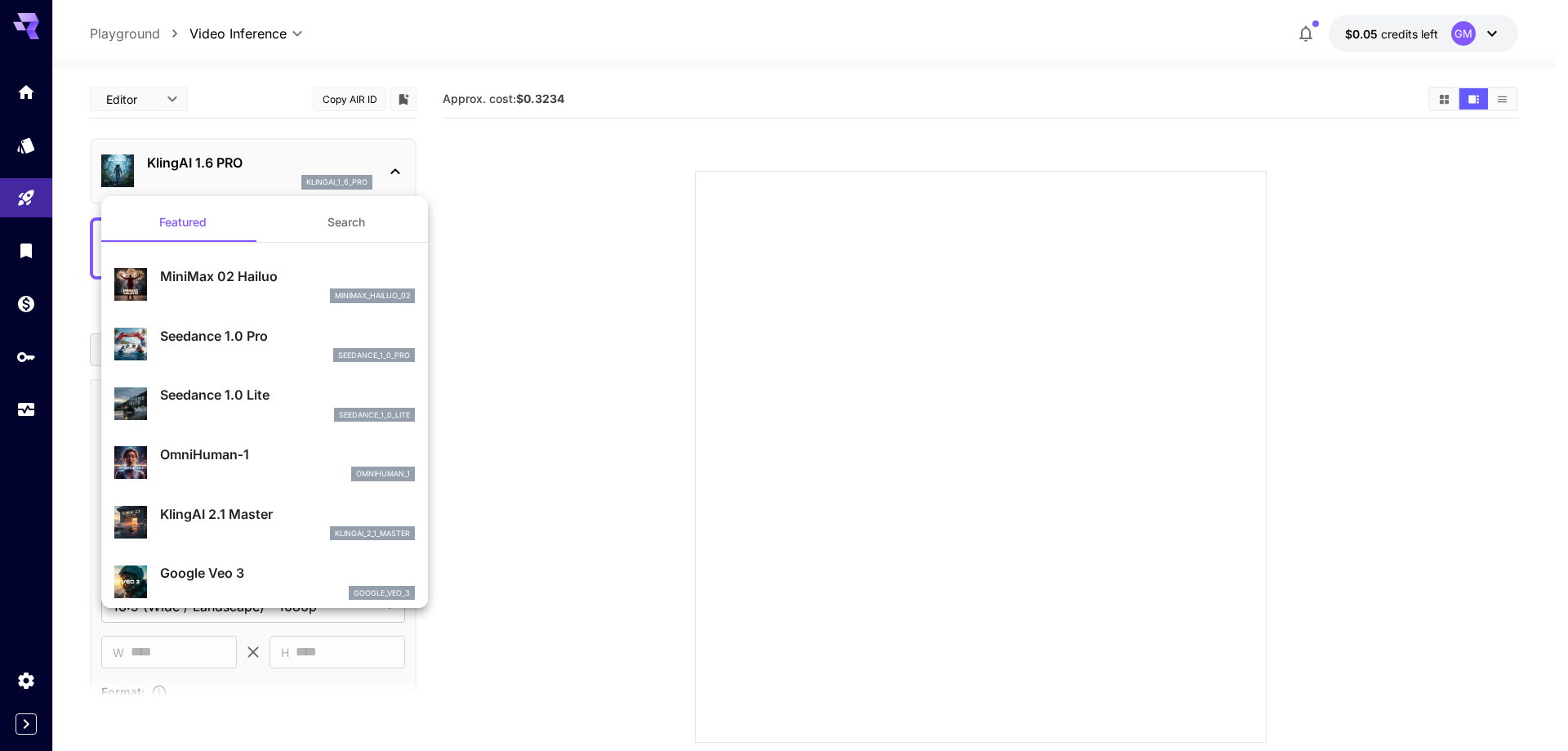
click at [208, 165] on div at bounding box center [784, 376] width 1568 height 751
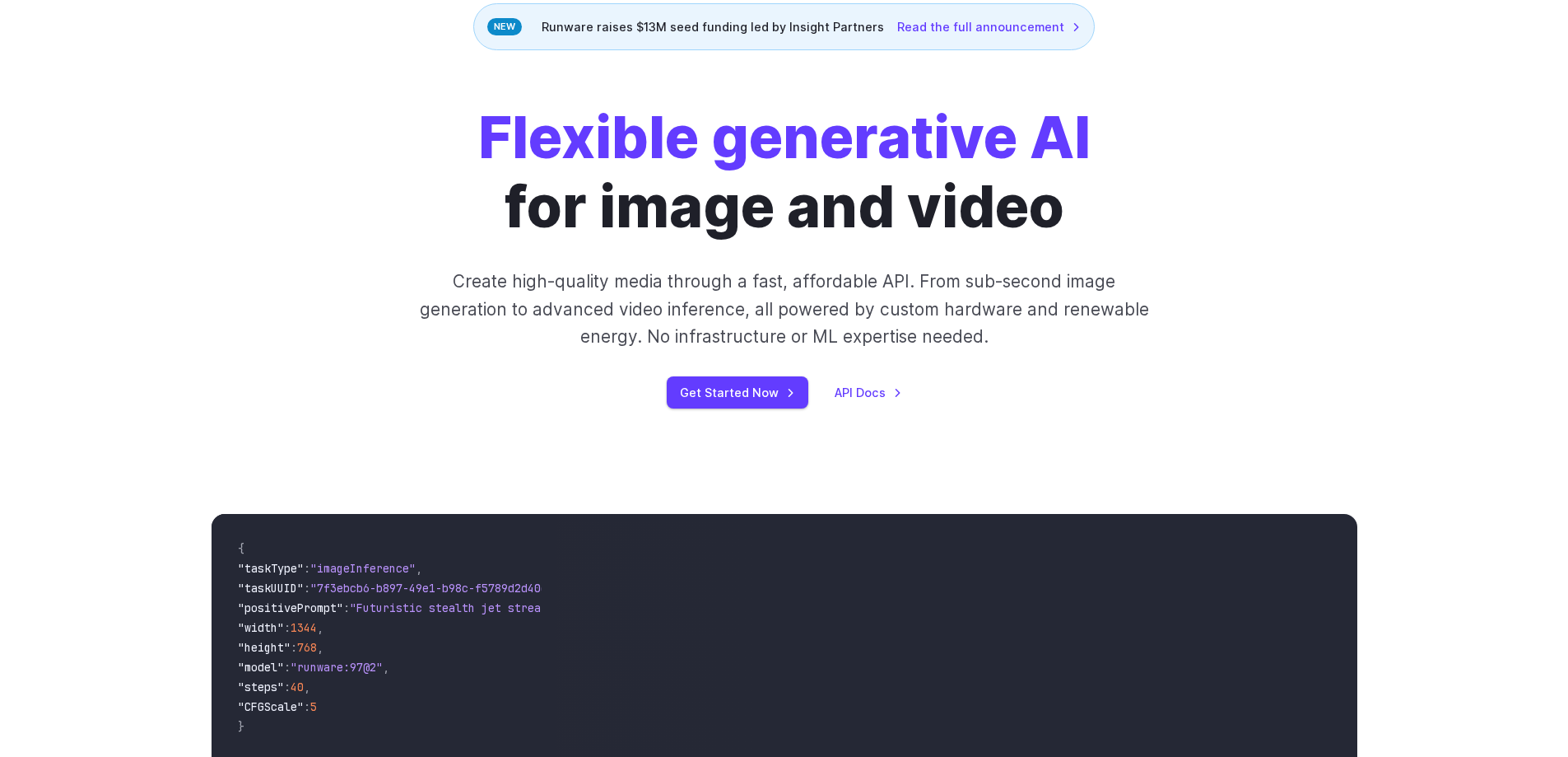
scroll to position [247, 0]
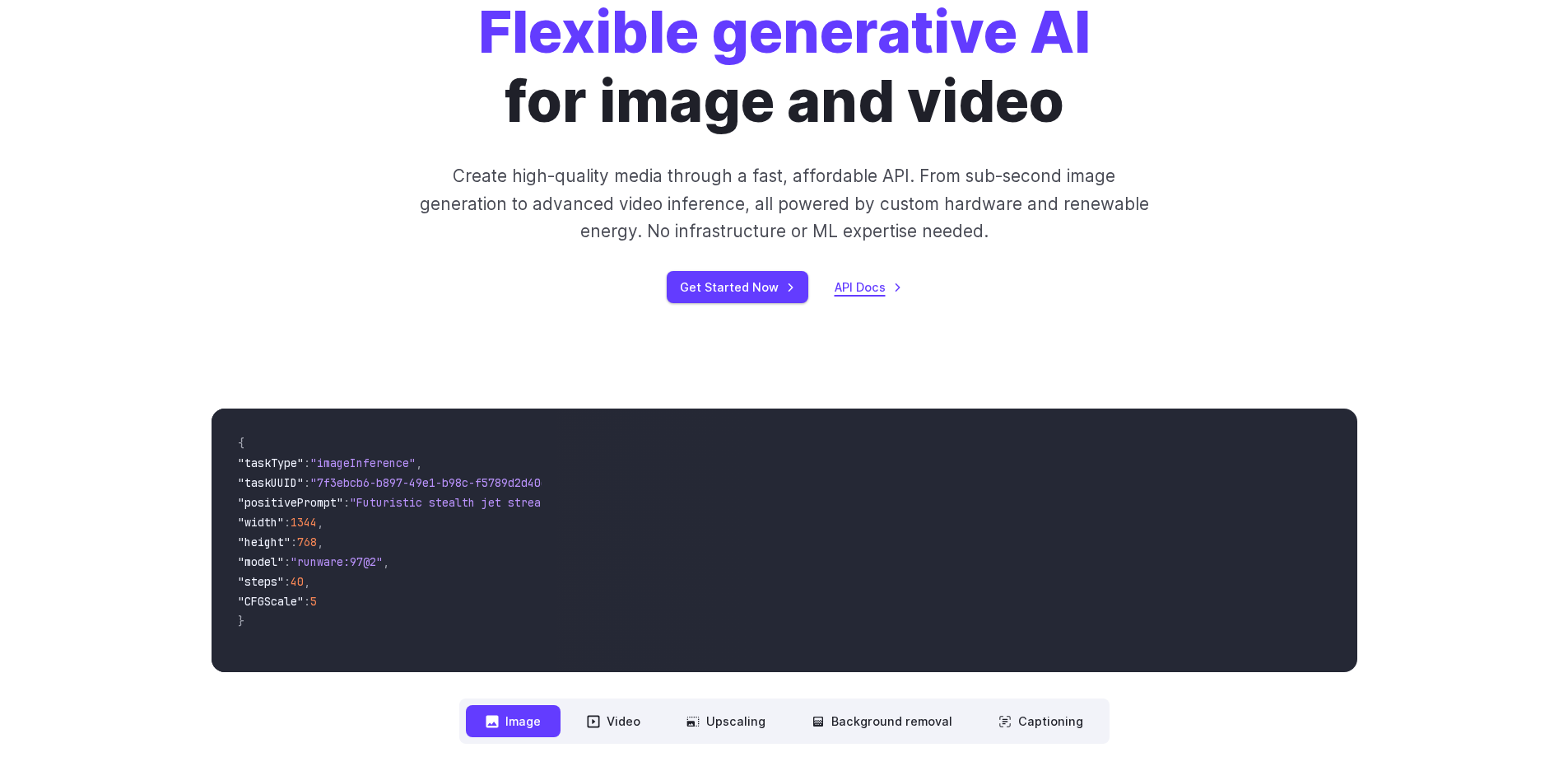
click at [858, 290] on link "API Docs" at bounding box center [868, 286] width 67 height 19
